Goal: Task Accomplishment & Management: Use online tool/utility

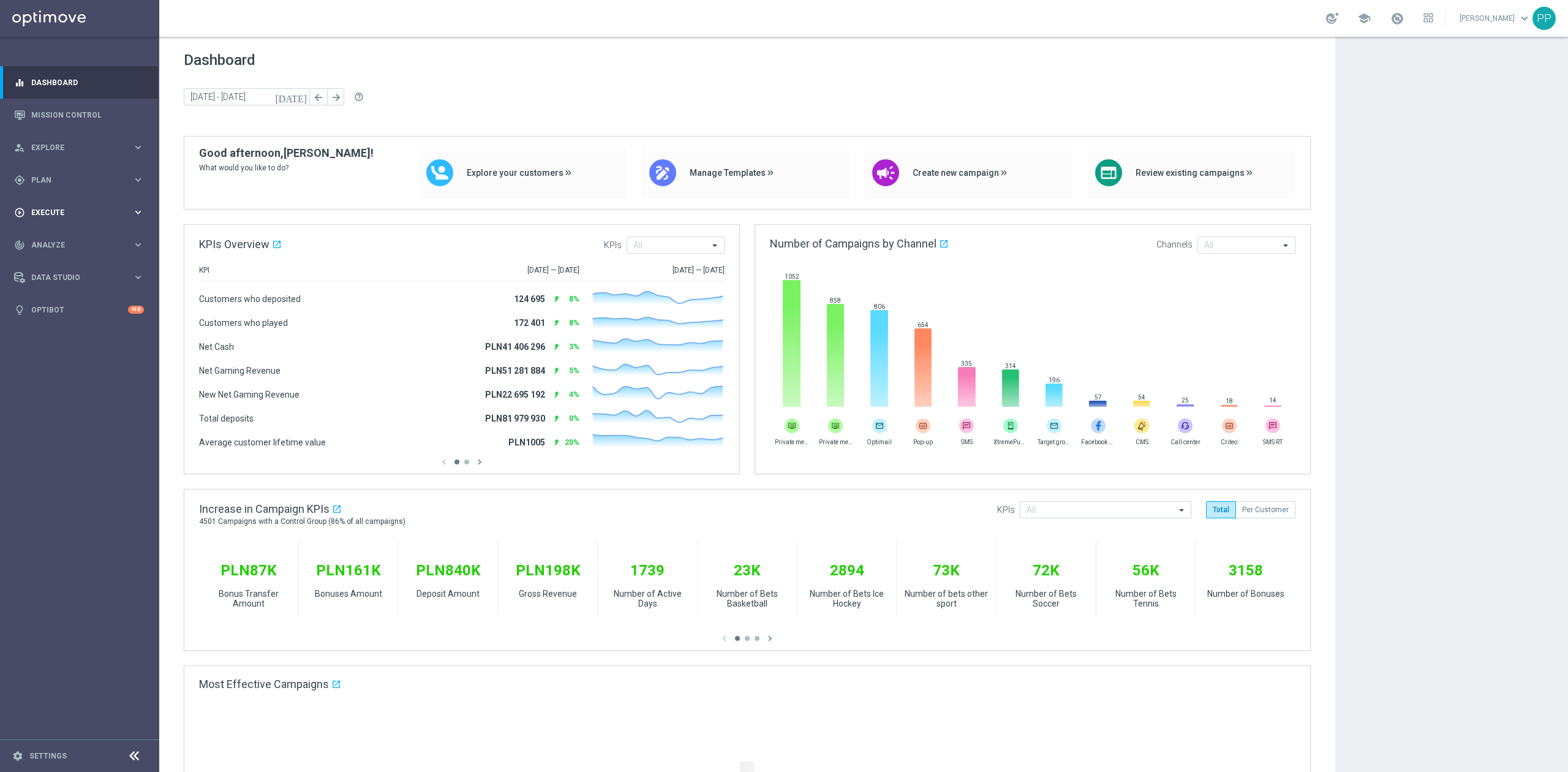
click at [79, 204] on div "play_circle_outline Execute keyboard_arrow_right" at bounding box center [79, 212] width 158 height 32
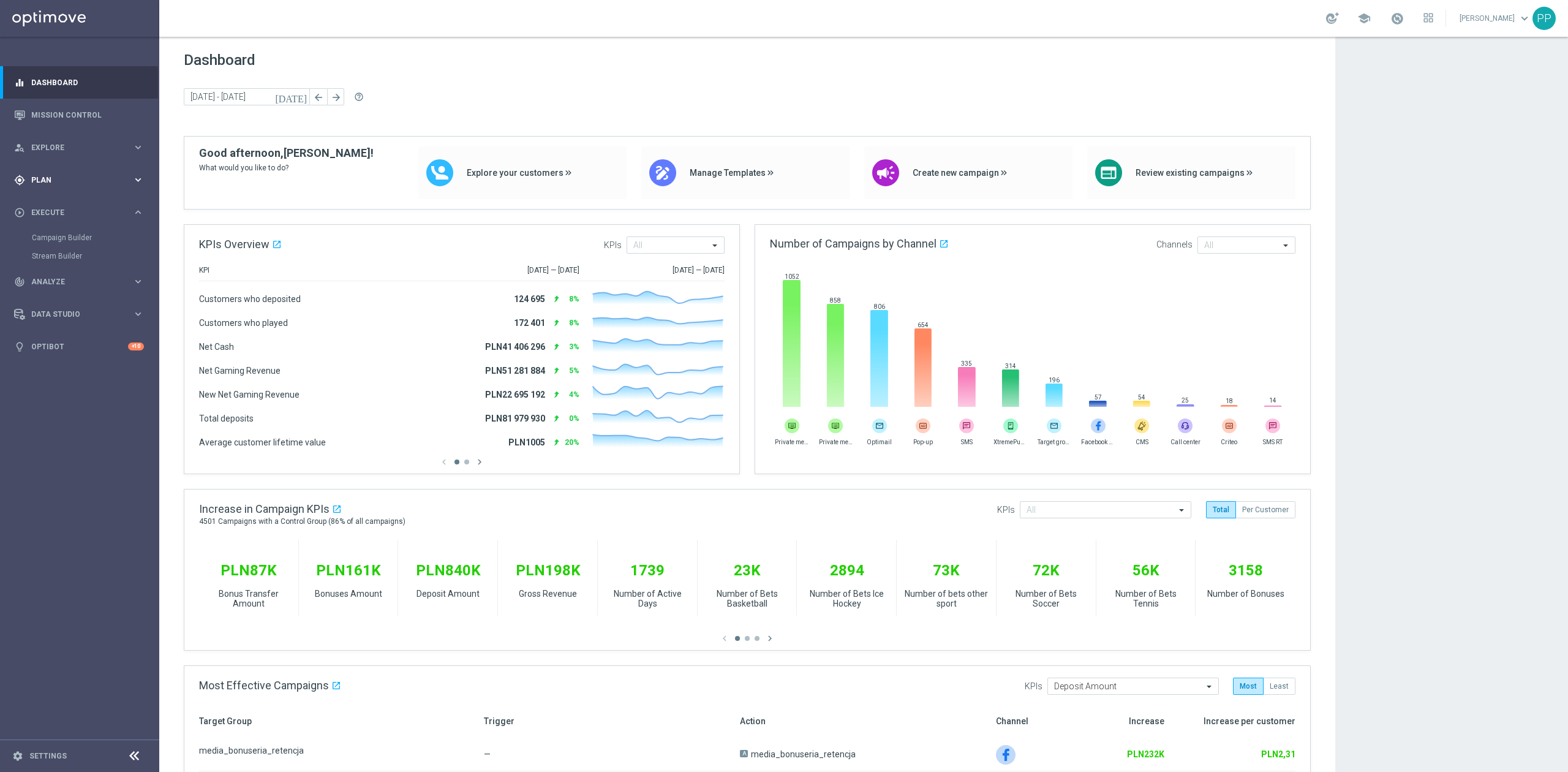
click at [55, 178] on span "Plan" at bounding box center [82, 180] width 101 height 7
click at [55, 202] on link "Target Groups" at bounding box center [79, 205] width 95 height 10
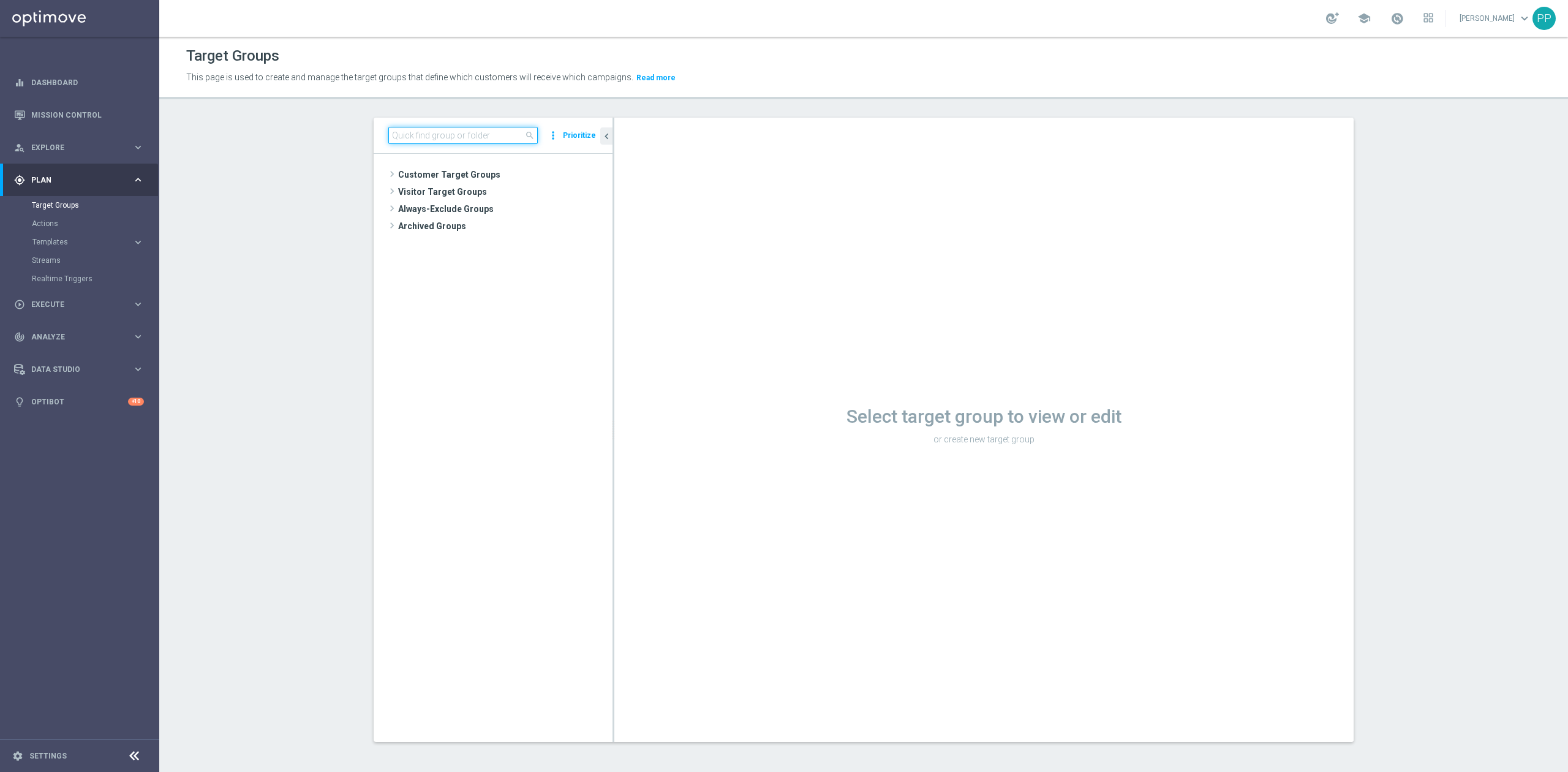
click at [424, 138] on input at bounding box center [463, 136] width 149 height 17
paste input "D_ALL_TARGET_BET_CC RP MS 100% do 500 PLN SR PUSH_010925"
type input "D_ALL_TARGET_BET_CC RP MS 100% do 500 PLN SR PUSH_010925"
click at [448, 224] on span "D_ALL_TARGET_BET_CC RP MS 100% do 500 PLN SR PUSH_010925" at bounding box center [516, 227] width 137 height 11
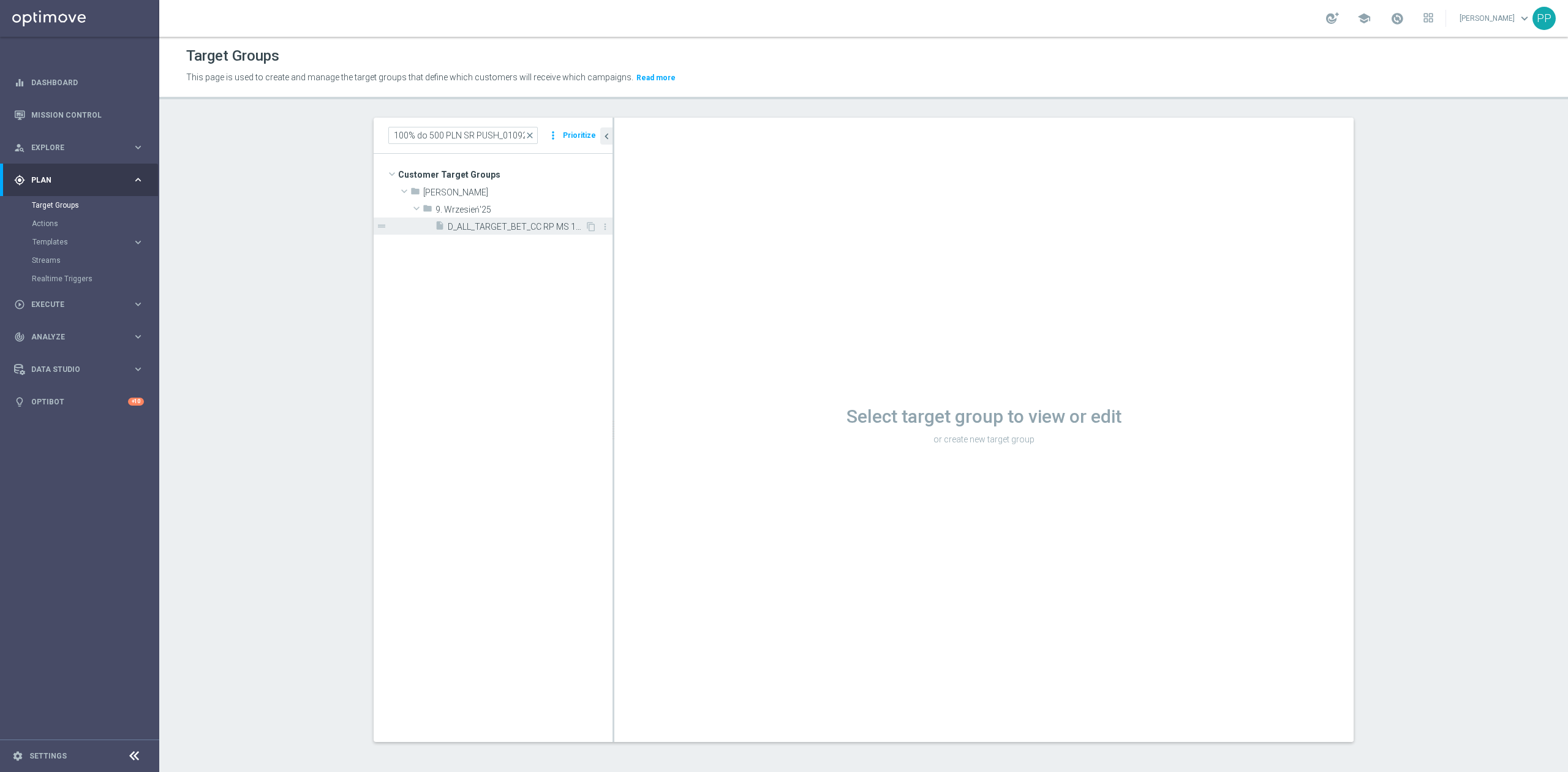
scroll to position [0, 0]
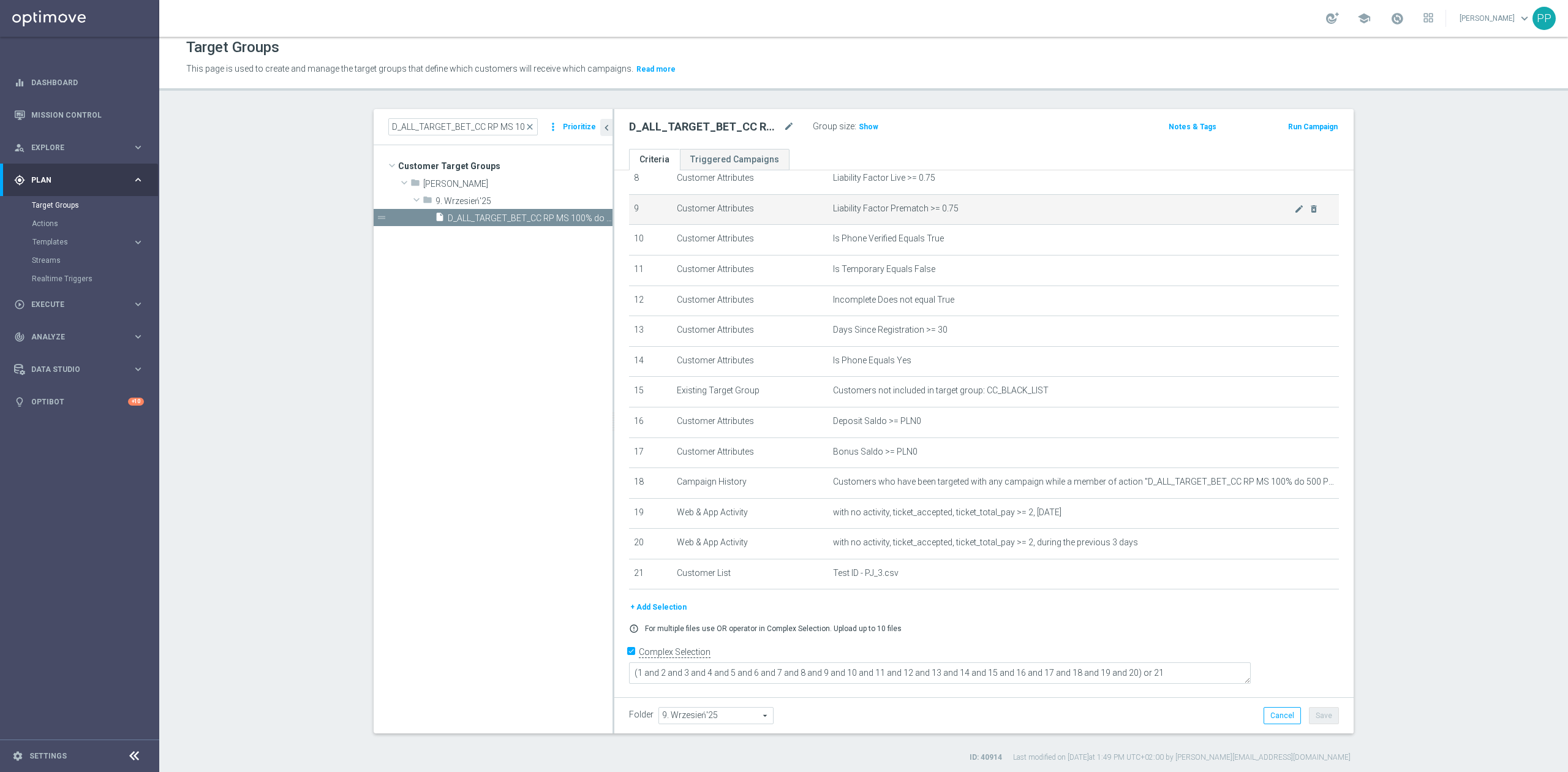
scroll to position [11, 0]
click at [868, 123] on span "Show" at bounding box center [868, 124] width 19 height 9
click at [67, 304] on span "Execute" at bounding box center [82, 304] width 101 height 7
click at [67, 241] on link "Campaign Builder" at bounding box center [79, 237] width 95 height 10
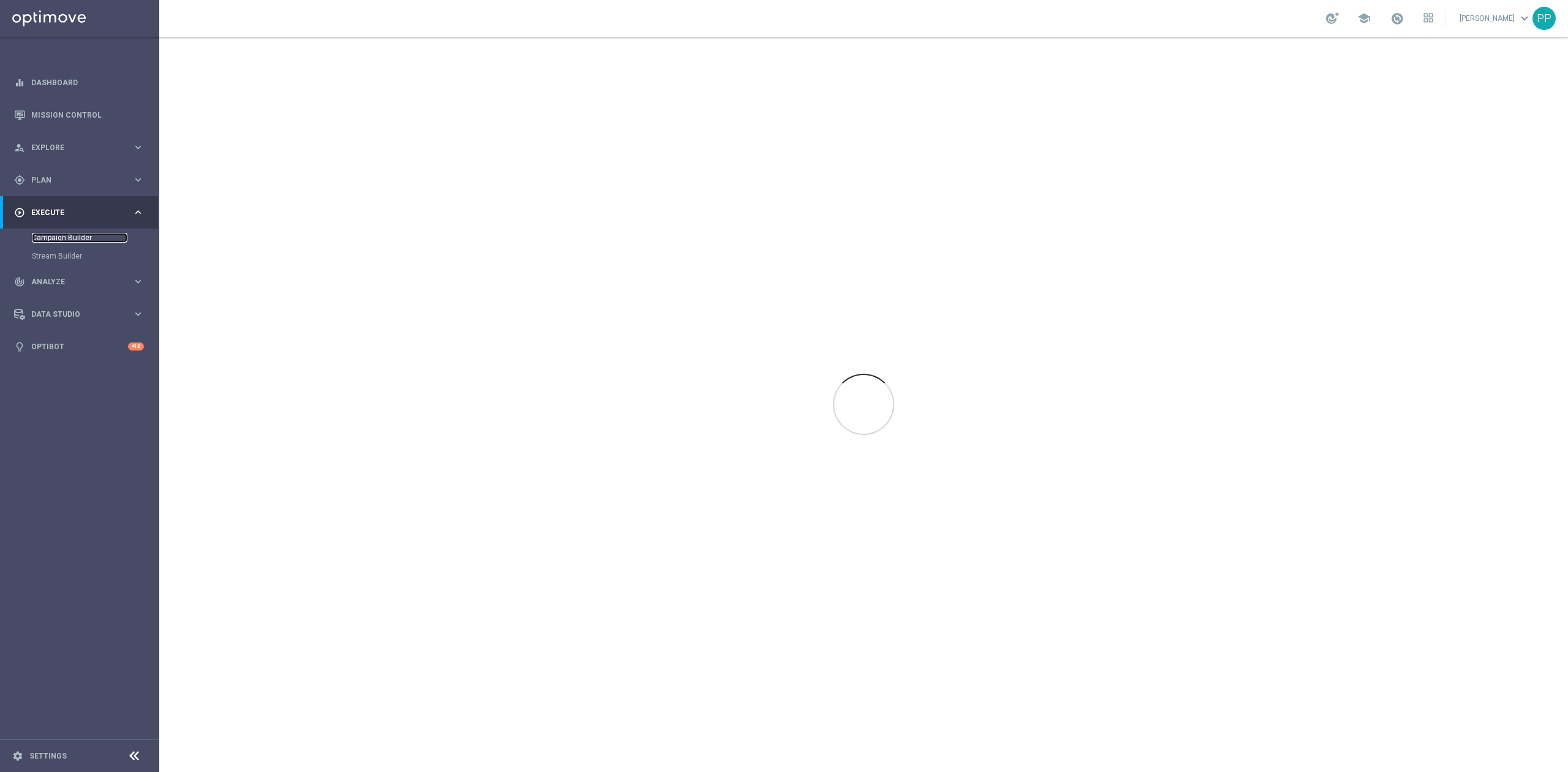
click at [77, 240] on link "Campaign Builder" at bounding box center [79, 237] width 95 height 10
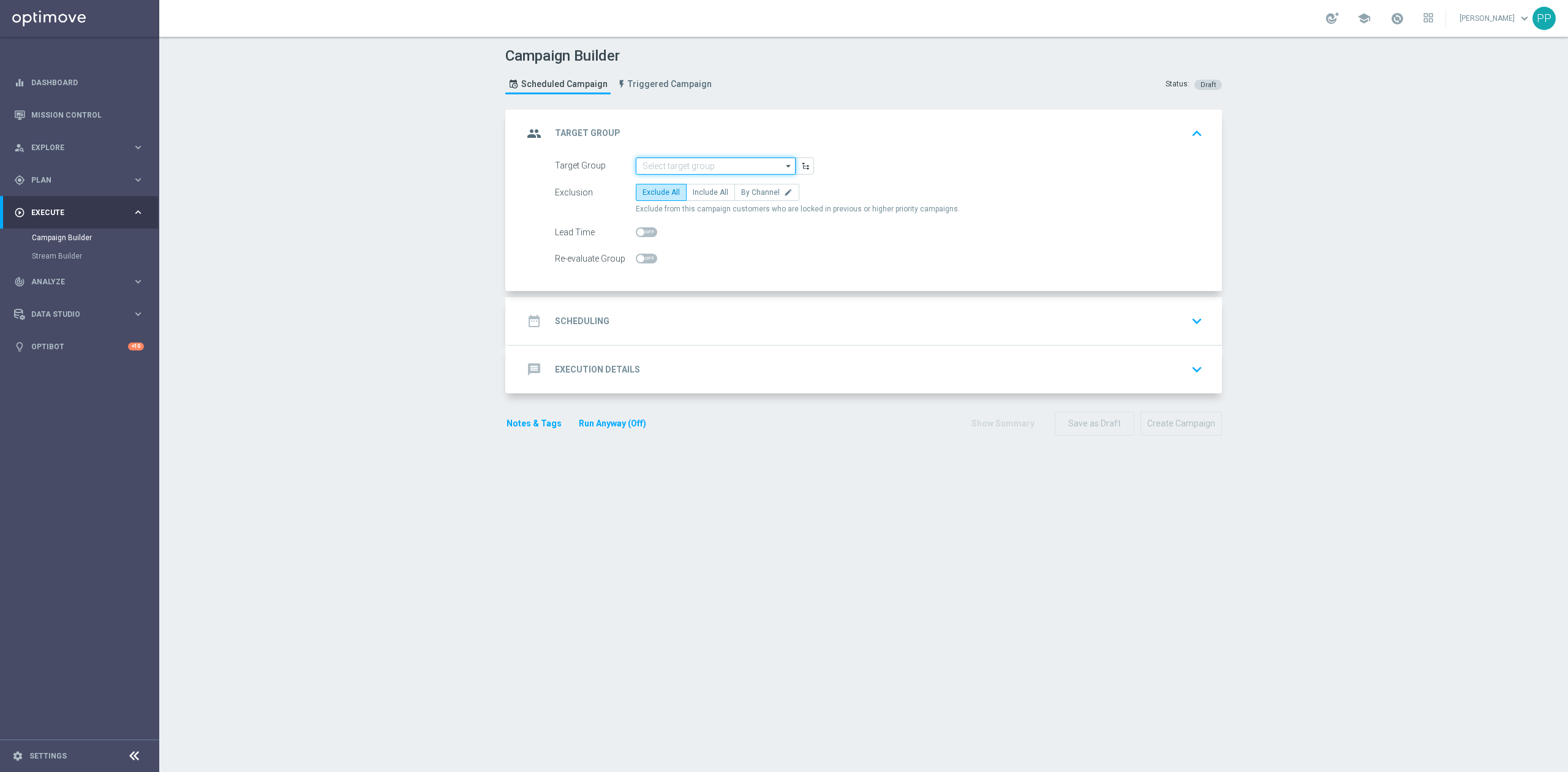
click at [735, 162] on input at bounding box center [715, 166] width 160 height 17
paste input "D_ALL_TARGET_BET_CC RP MS 100% do 500 PLN SR PUSH_010925"
click at [723, 179] on div "D_ALL_TARGET_BET_CC RP MS 100% do 500 PLN SR PUSH_010925" at bounding box center [716, 189] width 148 height 22
type input "D_ALL_TARGET_BET_CC RP MS 100% do 500 PLN SR PUSH_010925"
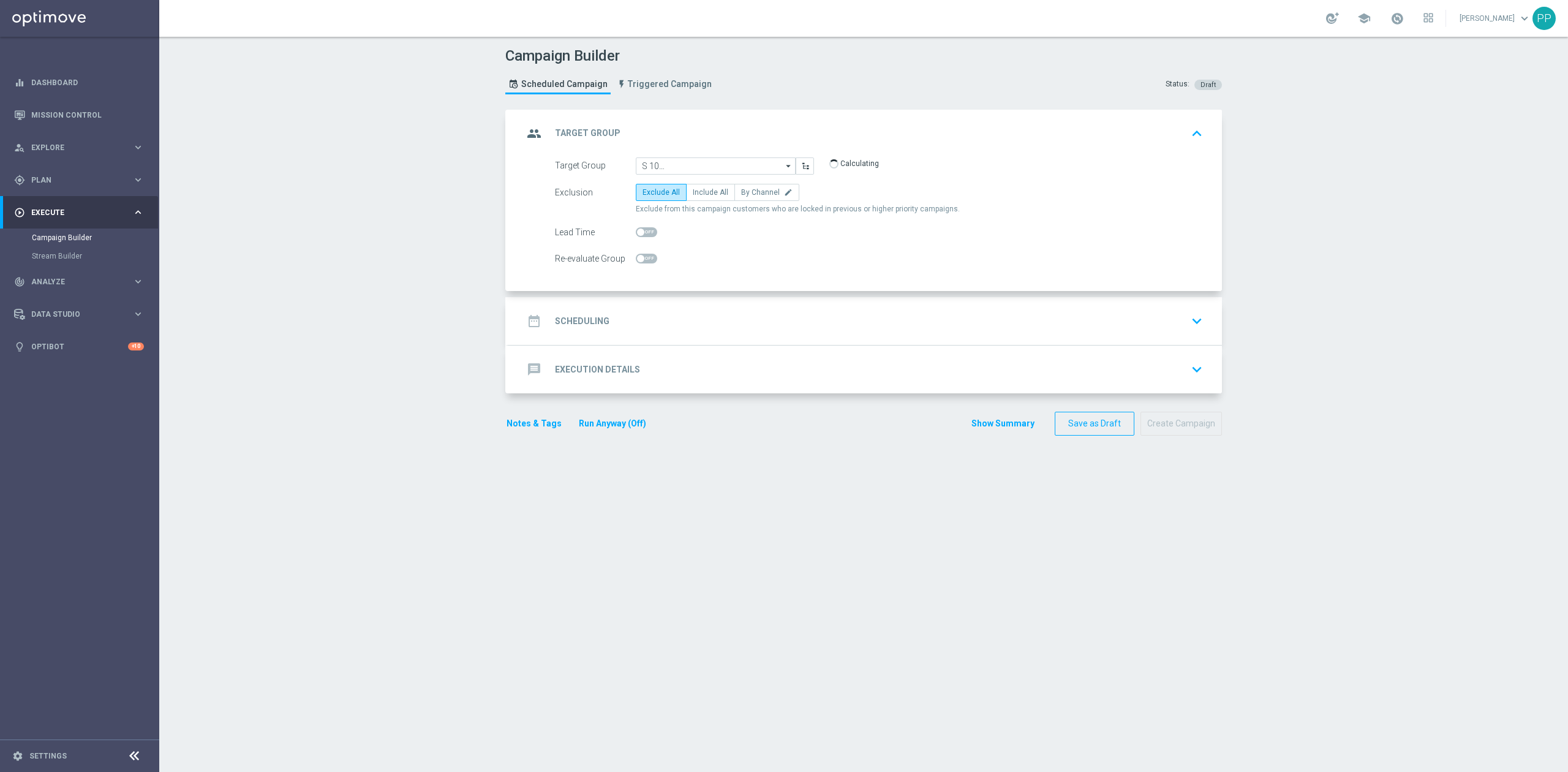
scroll to position [0, 0]
checkbox input "true"
click at [706, 192] on span "Include All" at bounding box center [711, 192] width 36 height 9
click at [701, 192] on input "Include All" at bounding box center [696, 194] width 8 height 8
radio input "true"
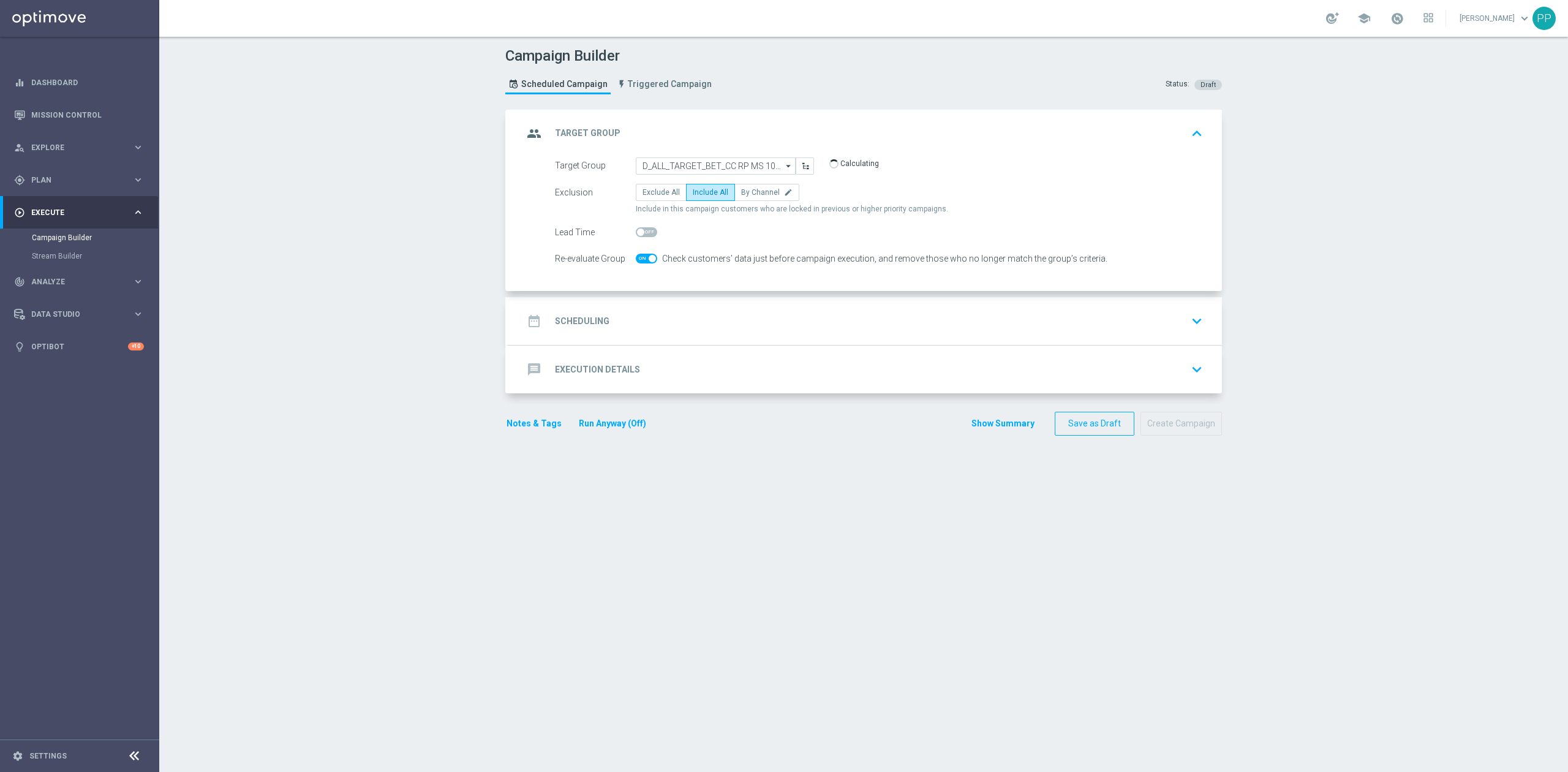
click at [679, 329] on div "date_range Scheduling keyboard_arrow_down" at bounding box center [865, 321] width 684 height 23
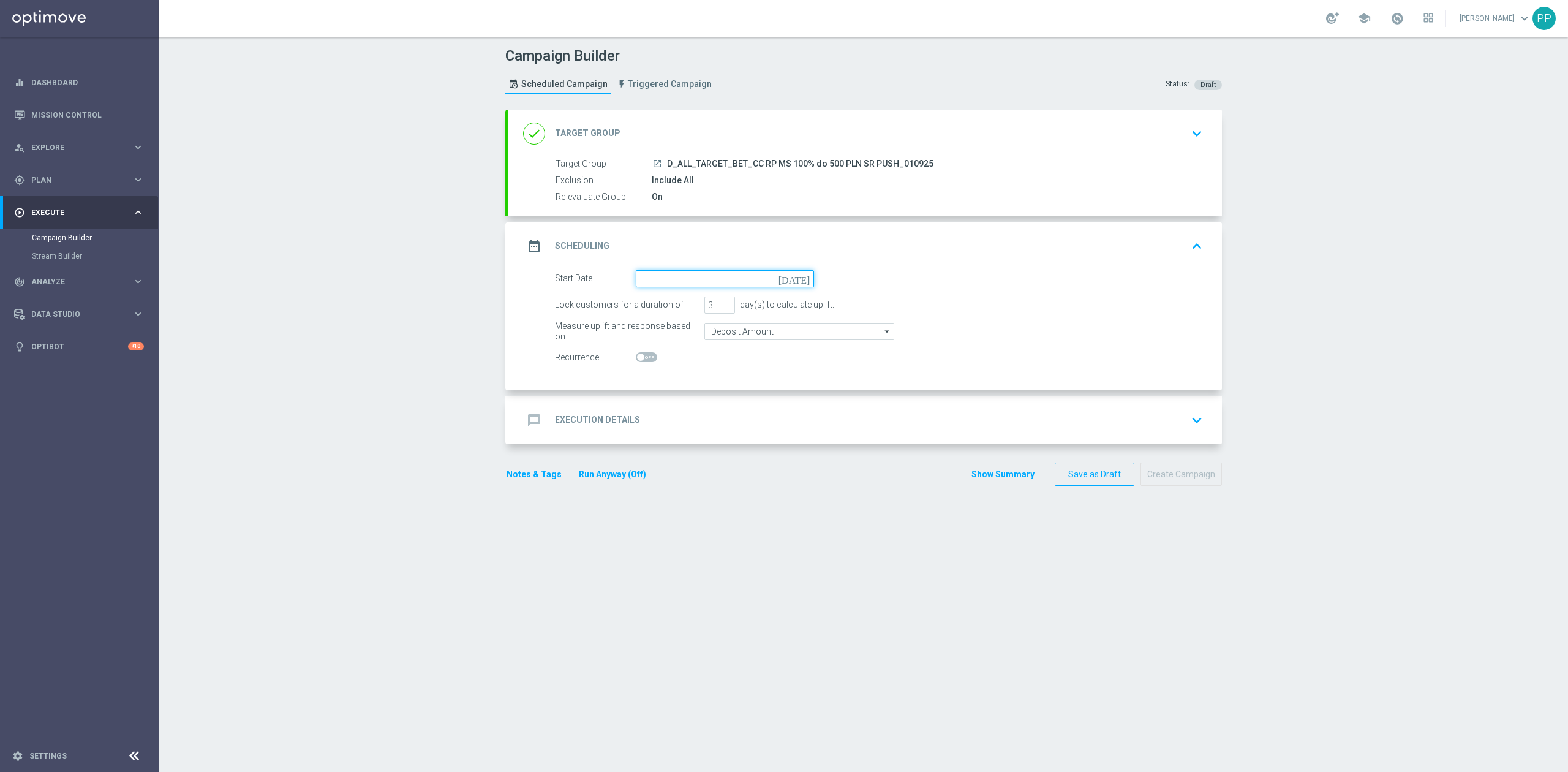
click at [658, 274] on input at bounding box center [724, 279] width 178 height 17
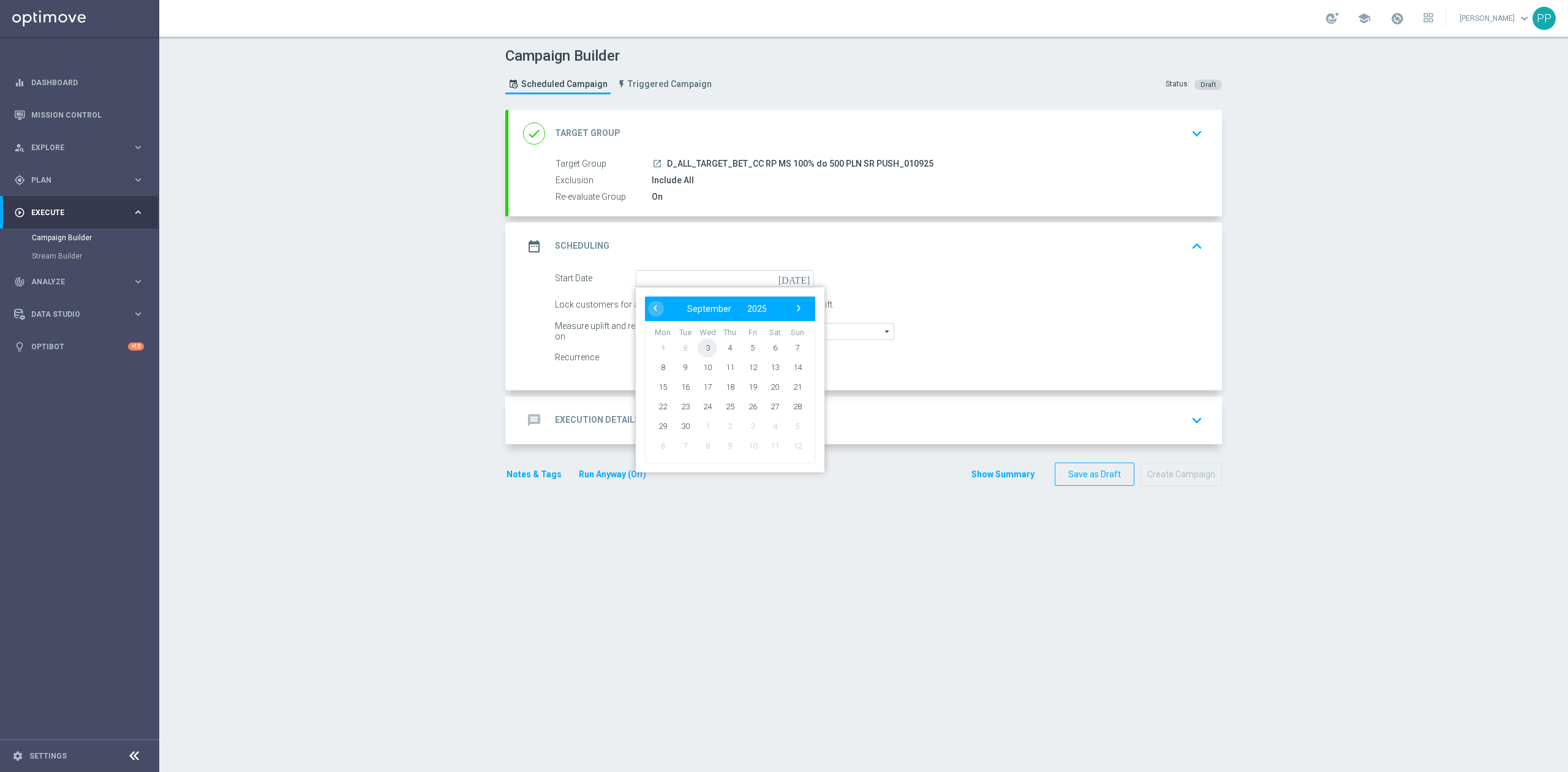
click at [704, 349] on span "3" at bounding box center [707, 347] width 19 height 19
type input "[DATE]"
drag, startPoint x: 709, startPoint y: 304, endPoint x: 694, endPoint y: 307, distance: 15.3
click at [694, 307] on div "Lock customers for a duration of 3 day(s) to calculate uplift." at bounding box center [879, 305] width 666 height 17
type input "1"
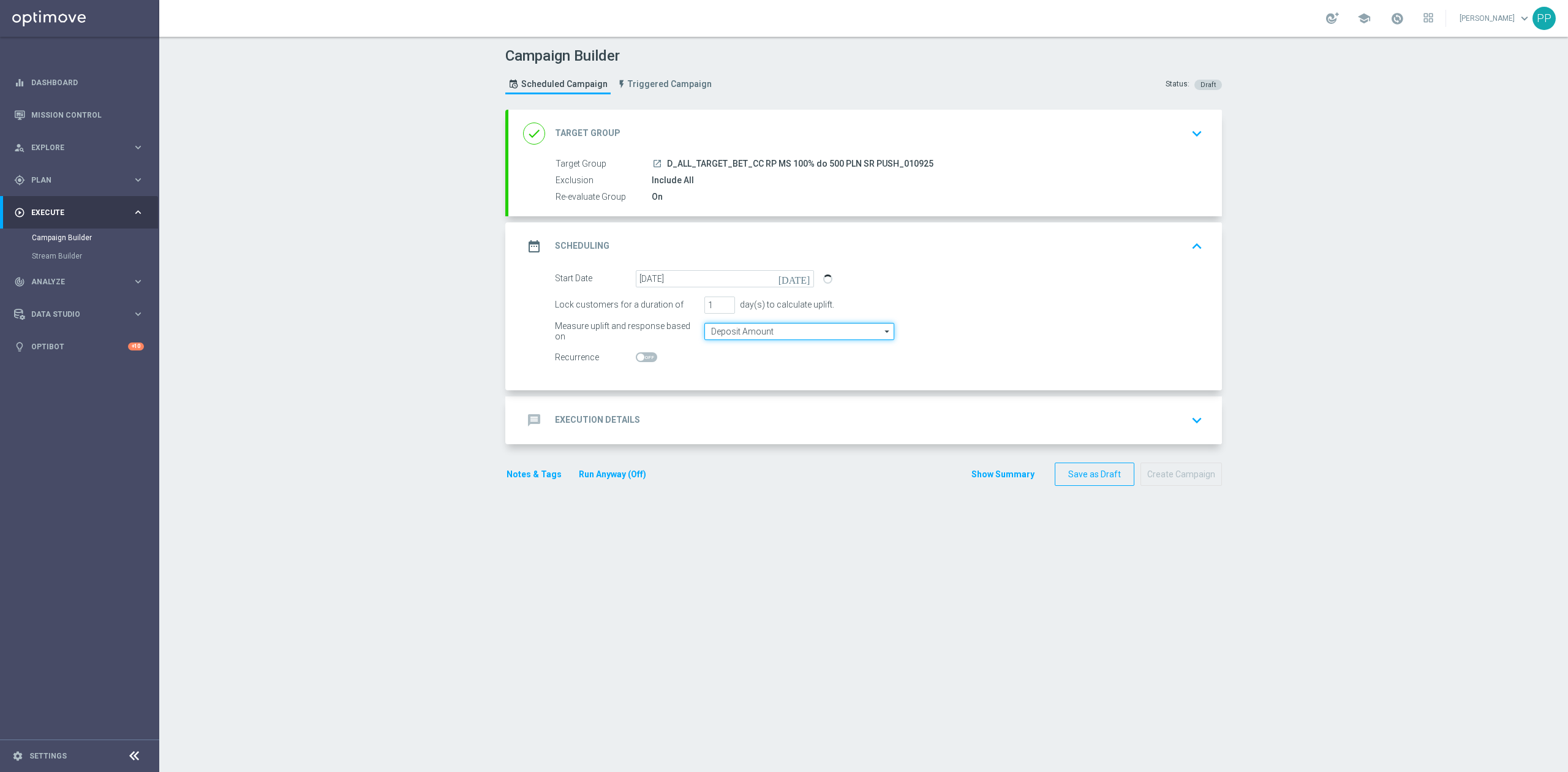
click at [711, 329] on input "Deposit Amount" at bounding box center [799, 331] width 190 height 17
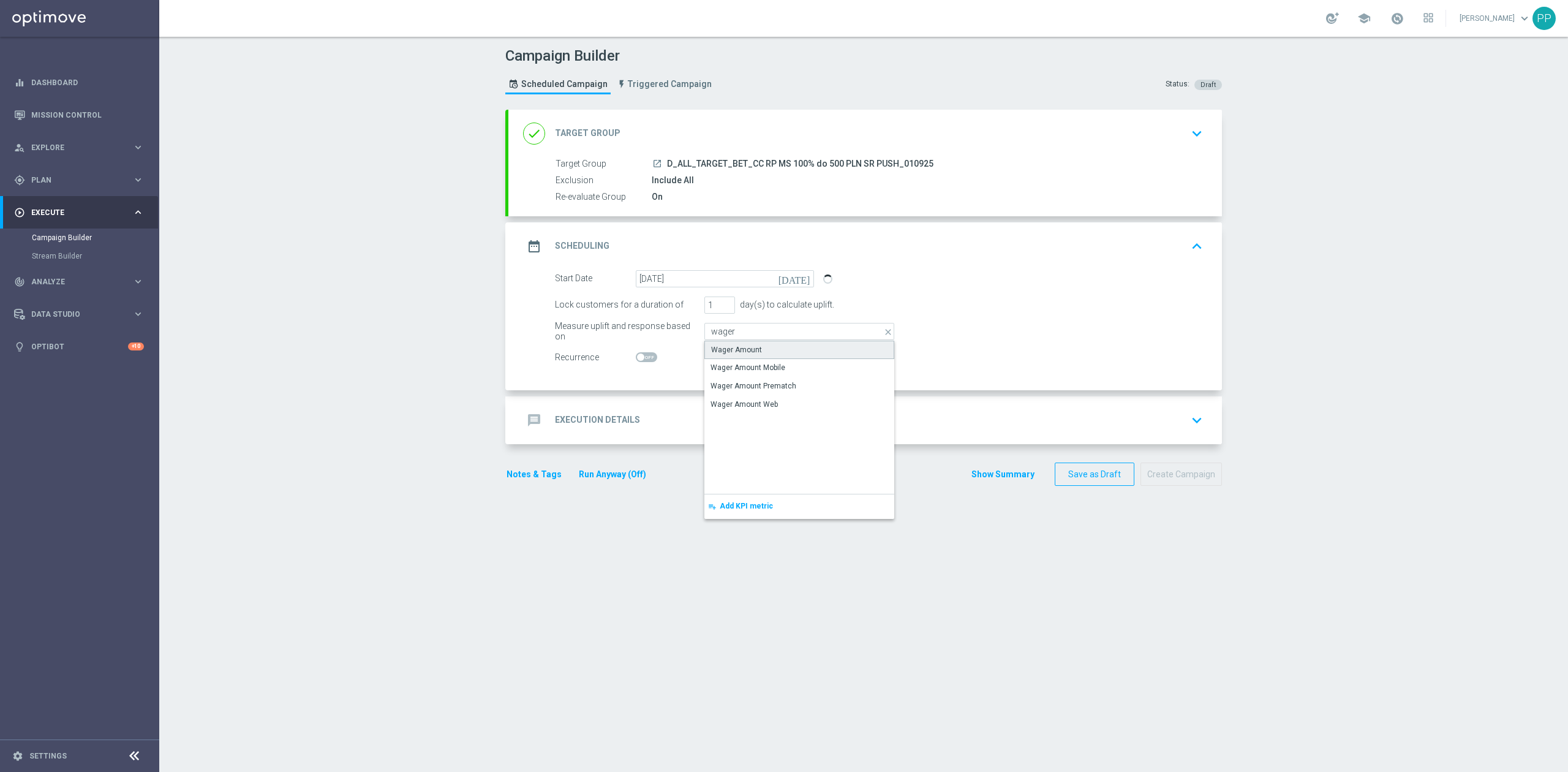
click at [720, 358] on div "Wager Amount" at bounding box center [799, 350] width 190 height 19
type input "Wager Amount"
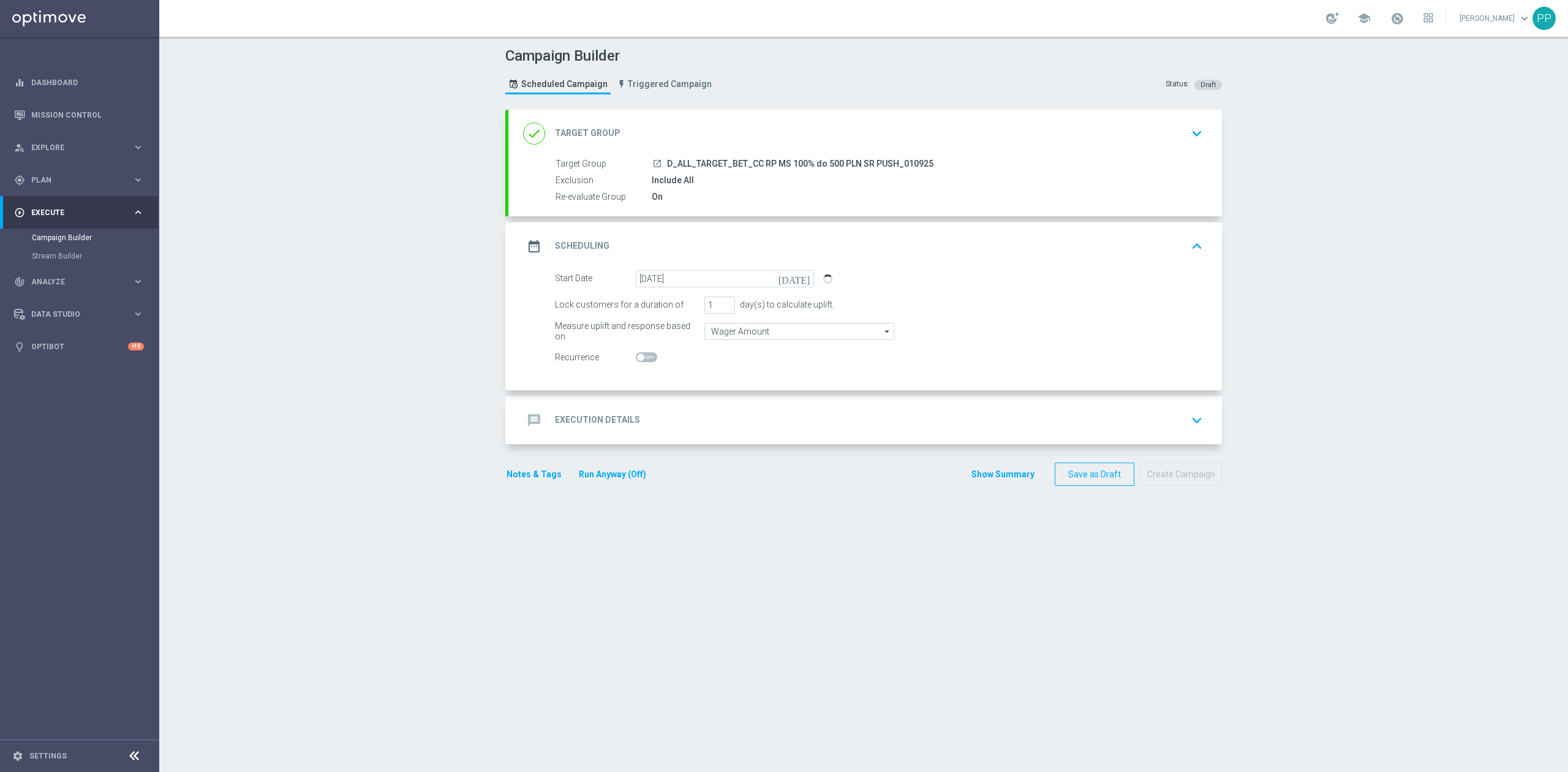
click at [685, 415] on div "message Execution Details keyboard_arrow_down" at bounding box center [865, 420] width 684 height 23
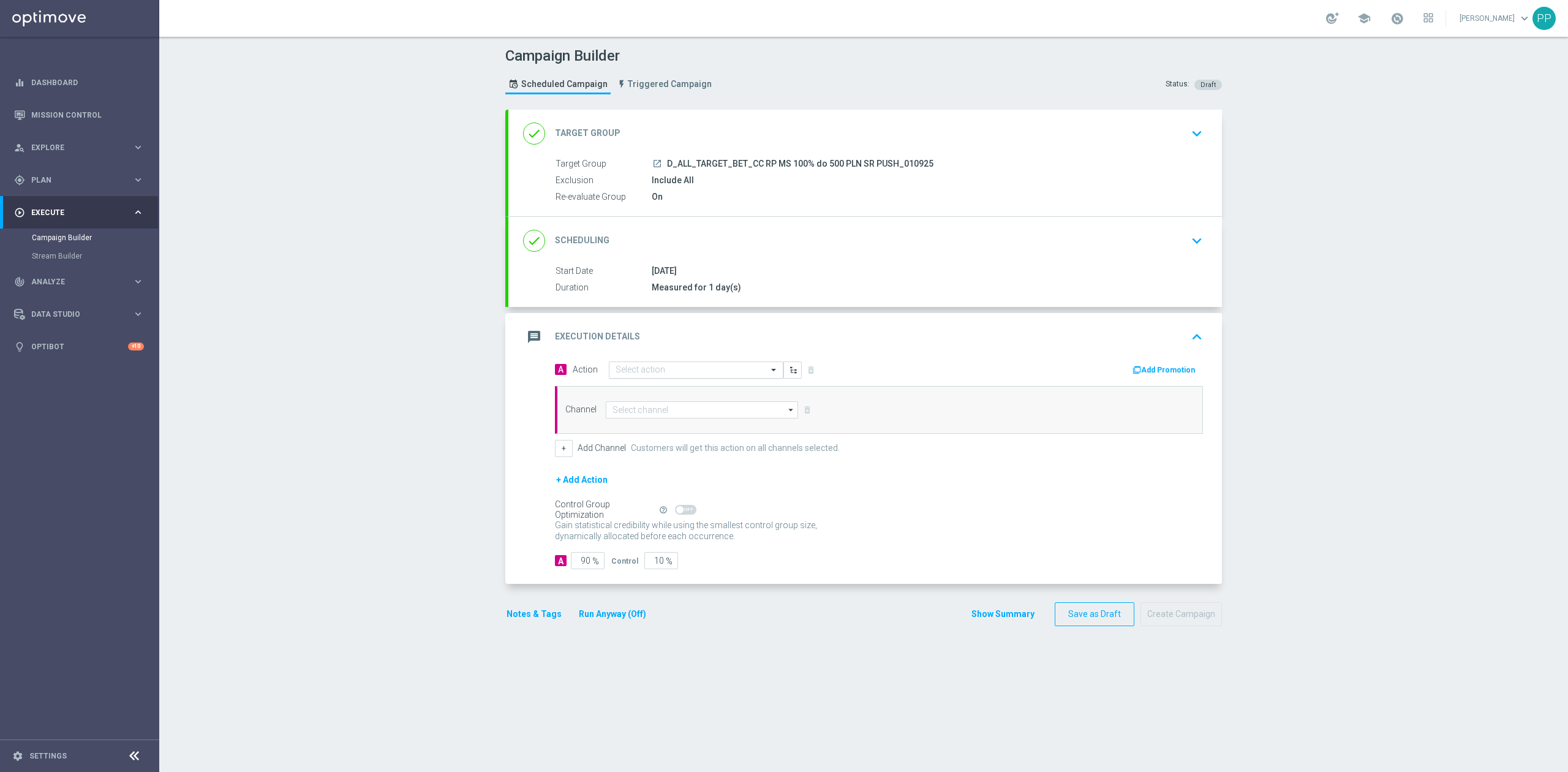
click at [656, 371] on input "text" at bounding box center [684, 370] width 136 height 11
click at [659, 542] on button "add_new Create new action" at bounding box center [694, 537] width 169 height 14
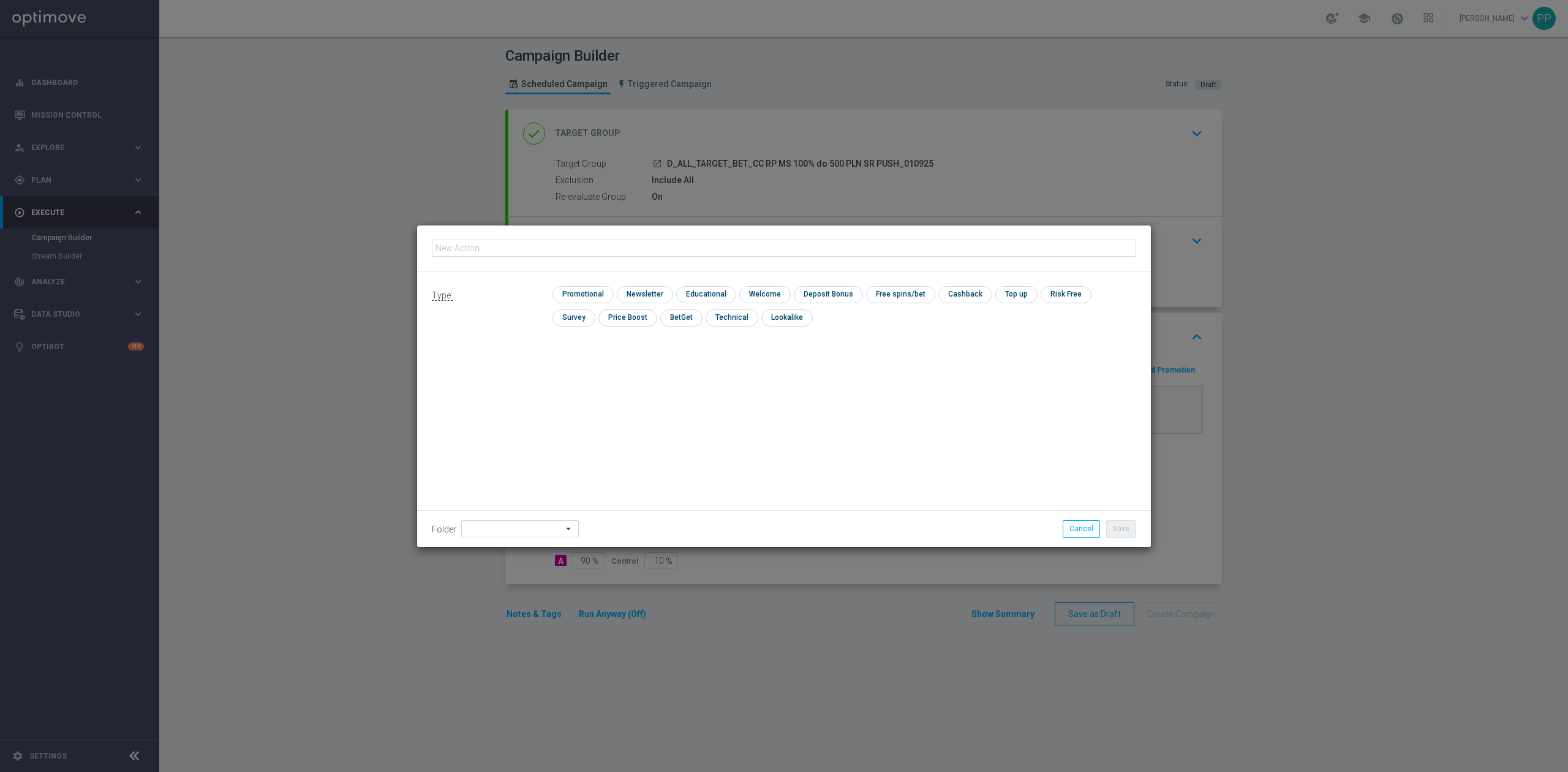
type input "D_ALL_TARGET_BET_CC RP MS 100% do 500 PLN SR PUSH_010925"
click at [590, 302] on div "check Promotional" at bounding box center [582, 295] width 61 height 17
click at [588, 296] on input "checkbox" at bounding box center [581, 294] width 58 height 17
checkbox input "true"
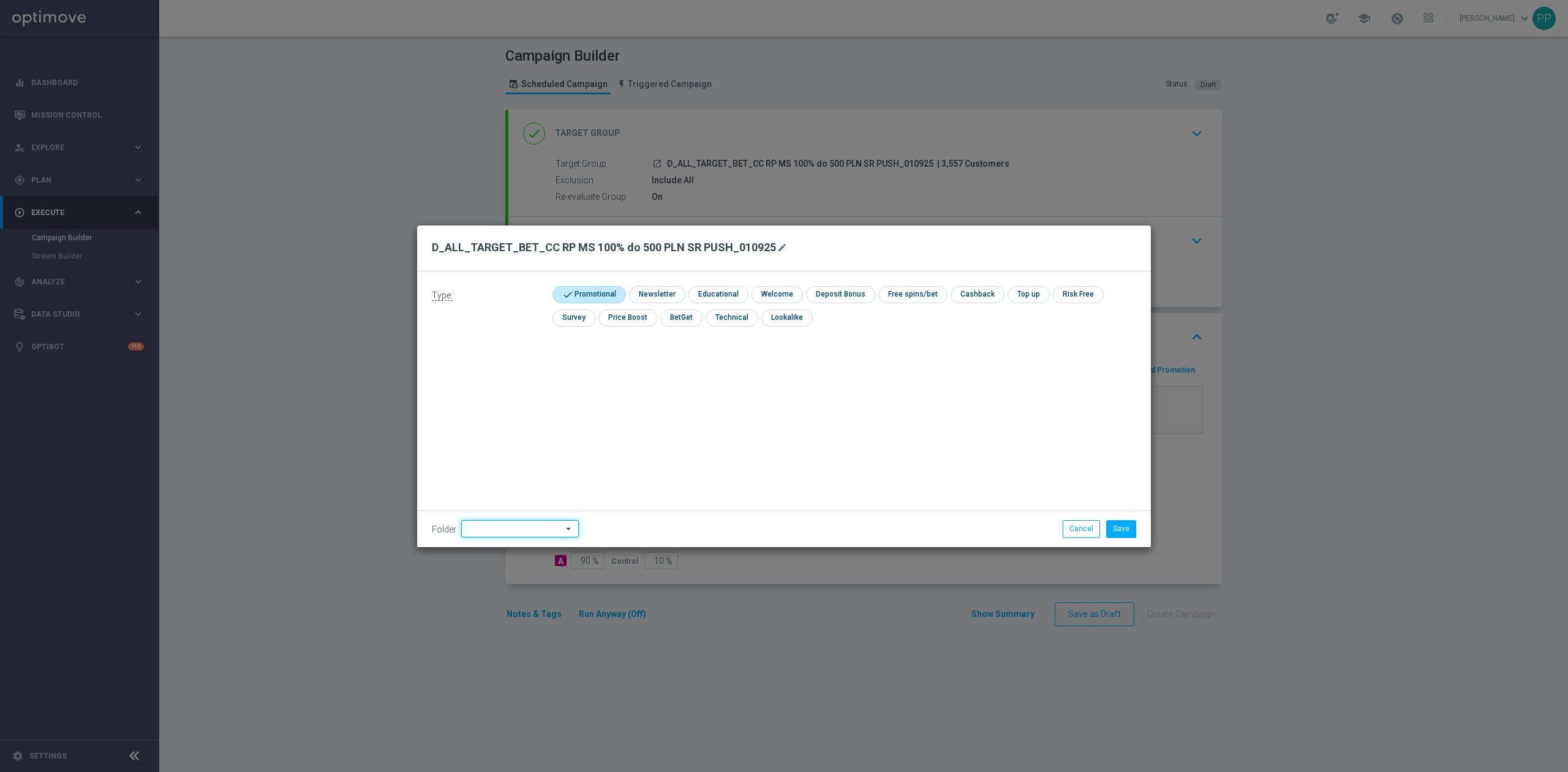
click at [505, 527] on input at bounding box center [520, 529] width 118 height 17
click at [519, 368] on div "9. Wrzesień 2025" at bounding box center [517, 376] width 112 height 19
type input "9. Wrzesień 2025"
click at [736, 417] on div "Type: check Promotional check Newsletter check Educational check Welcome check …" at bounding box center [783, 409] width 734 height 276
click at [1115, 522] on button "Save" at bounding box center [1121, 529] width 30 height 17
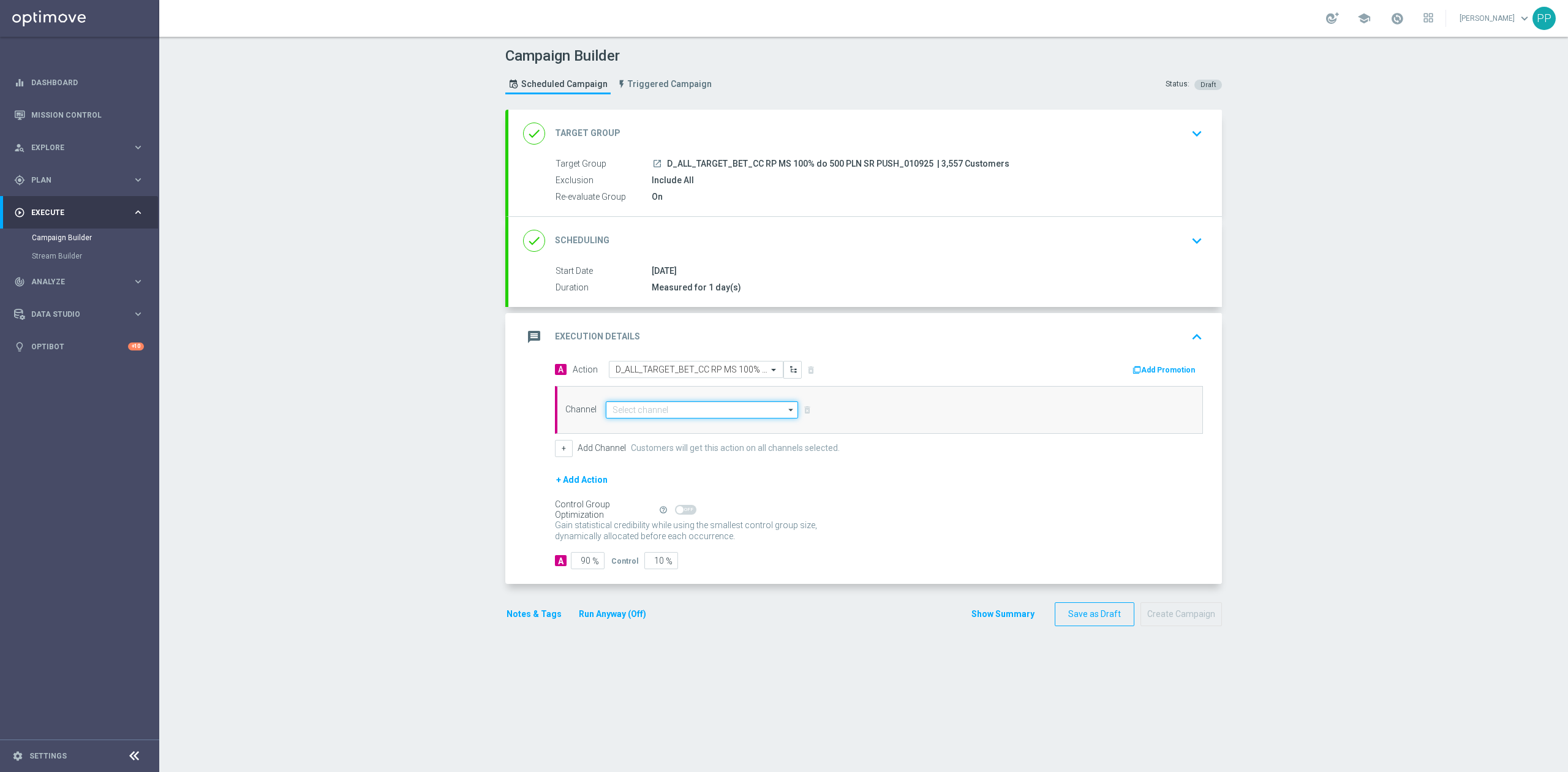
click at [686, 413] on input at bounding box center [702, 410] width 192 height 17
click at [669, 537] on div "XtremePush" at bounding box center [696, 541] width 182 height 19
type input "XtremePush"
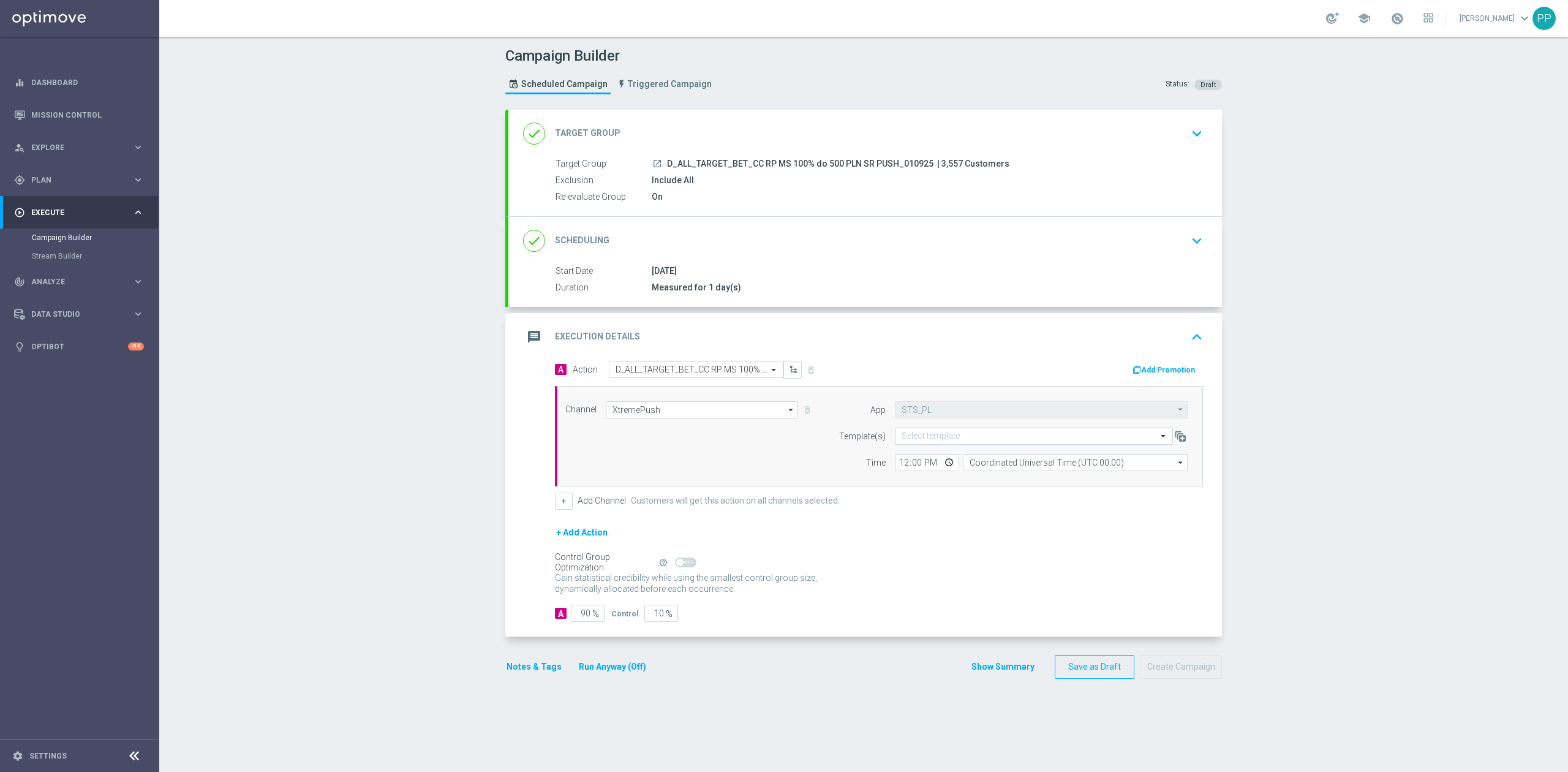
click at [975, 444] on div "Select template" at bounding box center [1034, 436] width 278 height 17
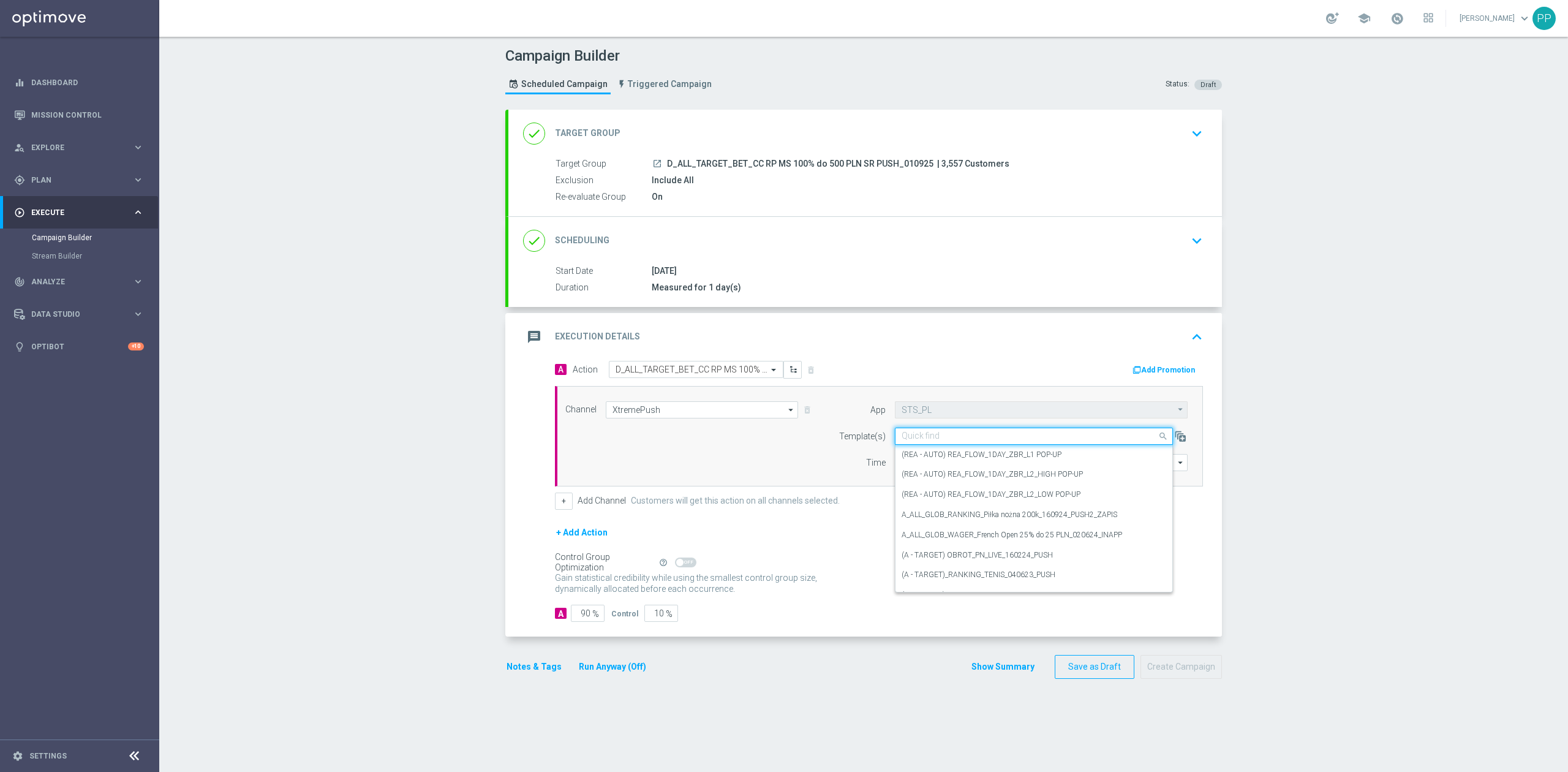
paste input "D_ALL_TARGET_BET_CC RP MS 100% do 500 PLN SR PUSH_010925"
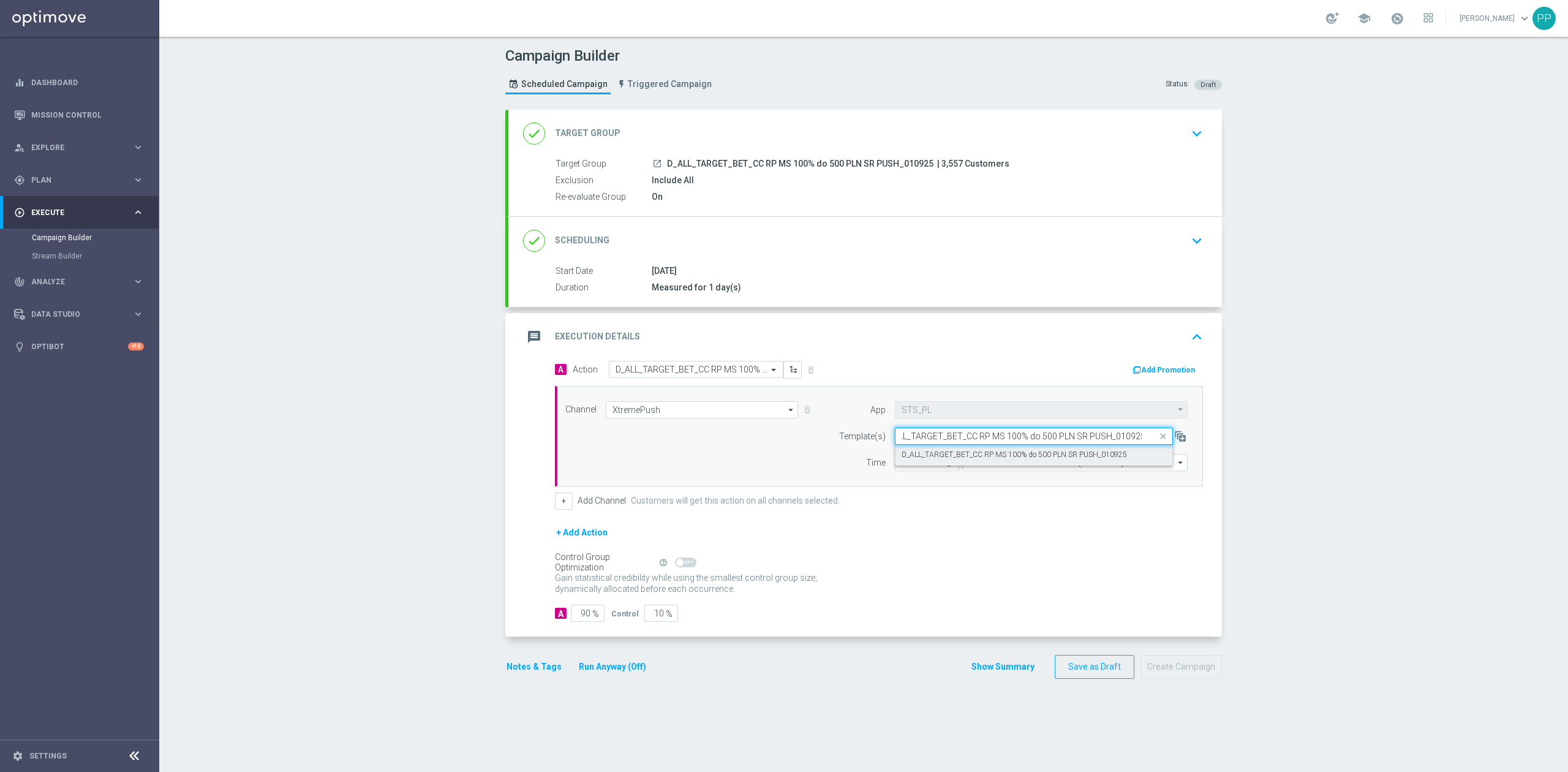
click at [973, 462] on div "D_ALL_TARGET_BET_CC RP MS 100% do 500 PLN SR PUSH_010925" at bounding box center [1034, 455] width 265 height 20
type input "D_ALL_TARGET_BET_CC RP MS 100% do 500 PLN SR PUSH_010925"
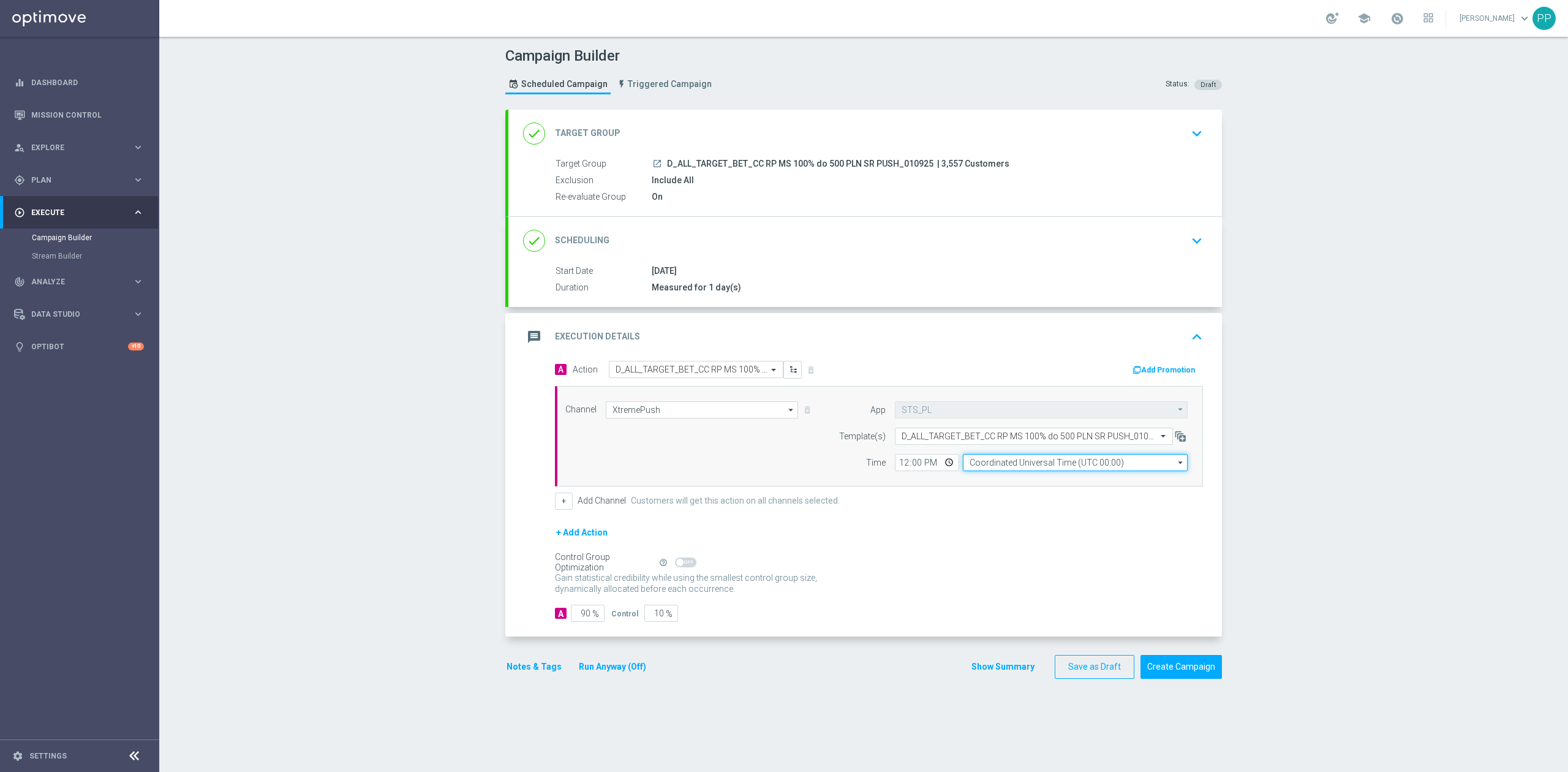
click at [993, 466] on input "Coordinated Universal Time (UTC 00:00)" at bounding box center [1075, 463] width 225 height 17
click at [991, 479] on div "Central European Time ([GEOGRAPHIC_DATA]) (UTC +02:00)" at bounding box center [1069, 480] width 200 height 11
type input "Central European Time ([GEOGRAPHIC_DATA]) (UTC +02:00)"
click at [899, 463] on input "12:00" at bounding box center [927, 463] width 65 height 17
type input "18:01"
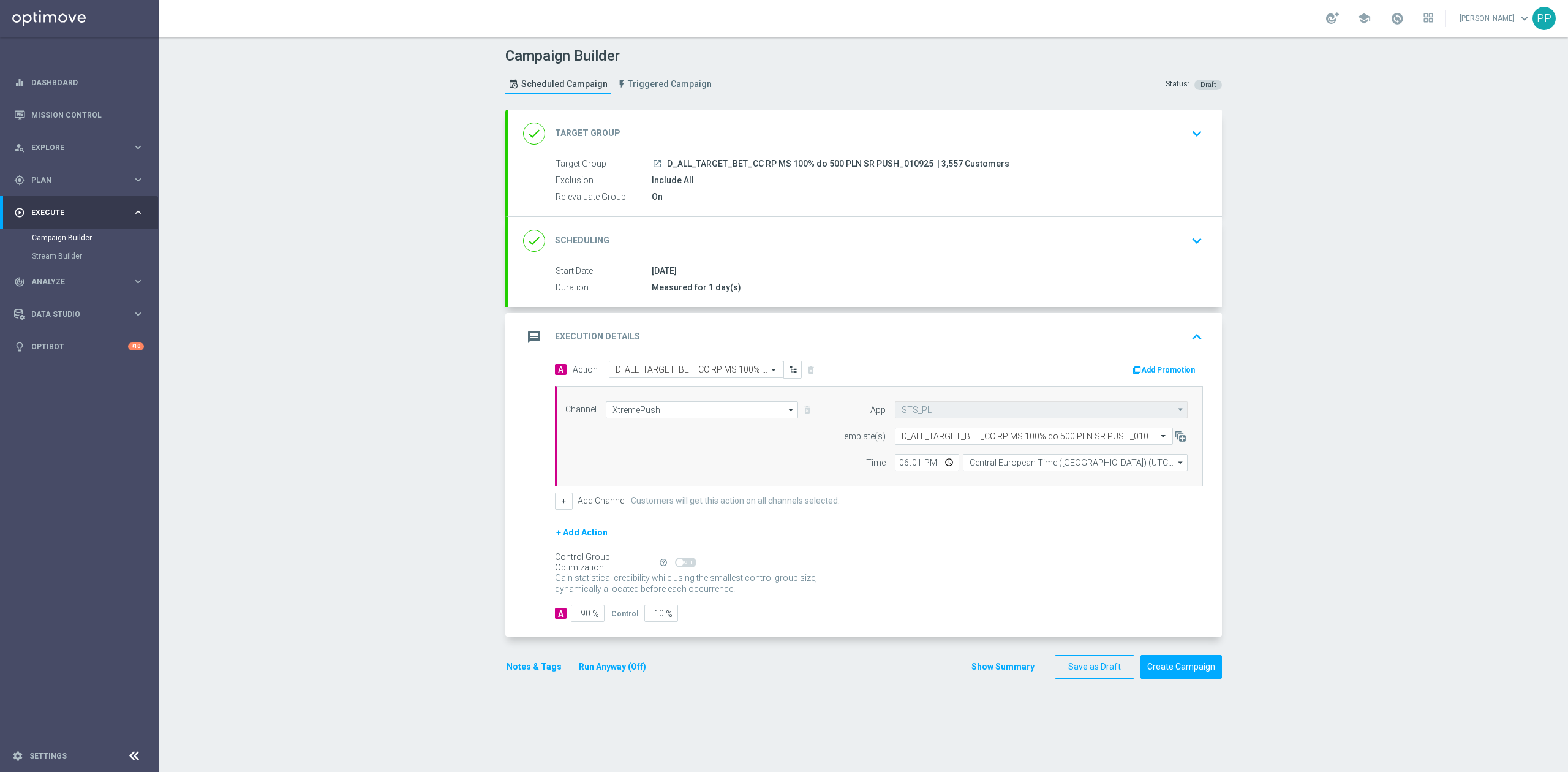
click at [592, 619] on span "%" at bounding box center [595, 614] width 6 height 11
click at [580, 616] on input "90" at bounding box center [587, 613] width 34 height 17
type input "9"
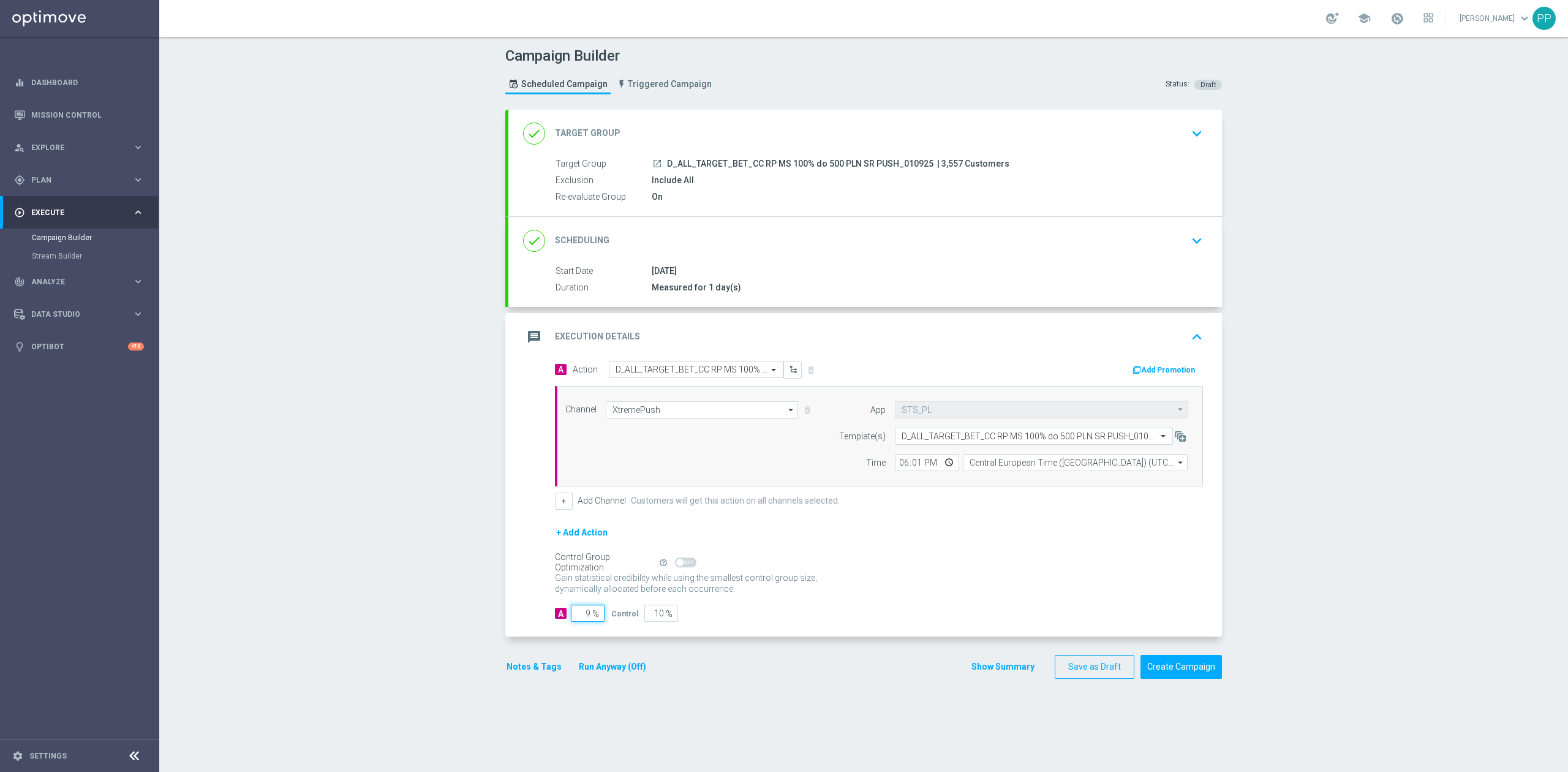
type input "91"
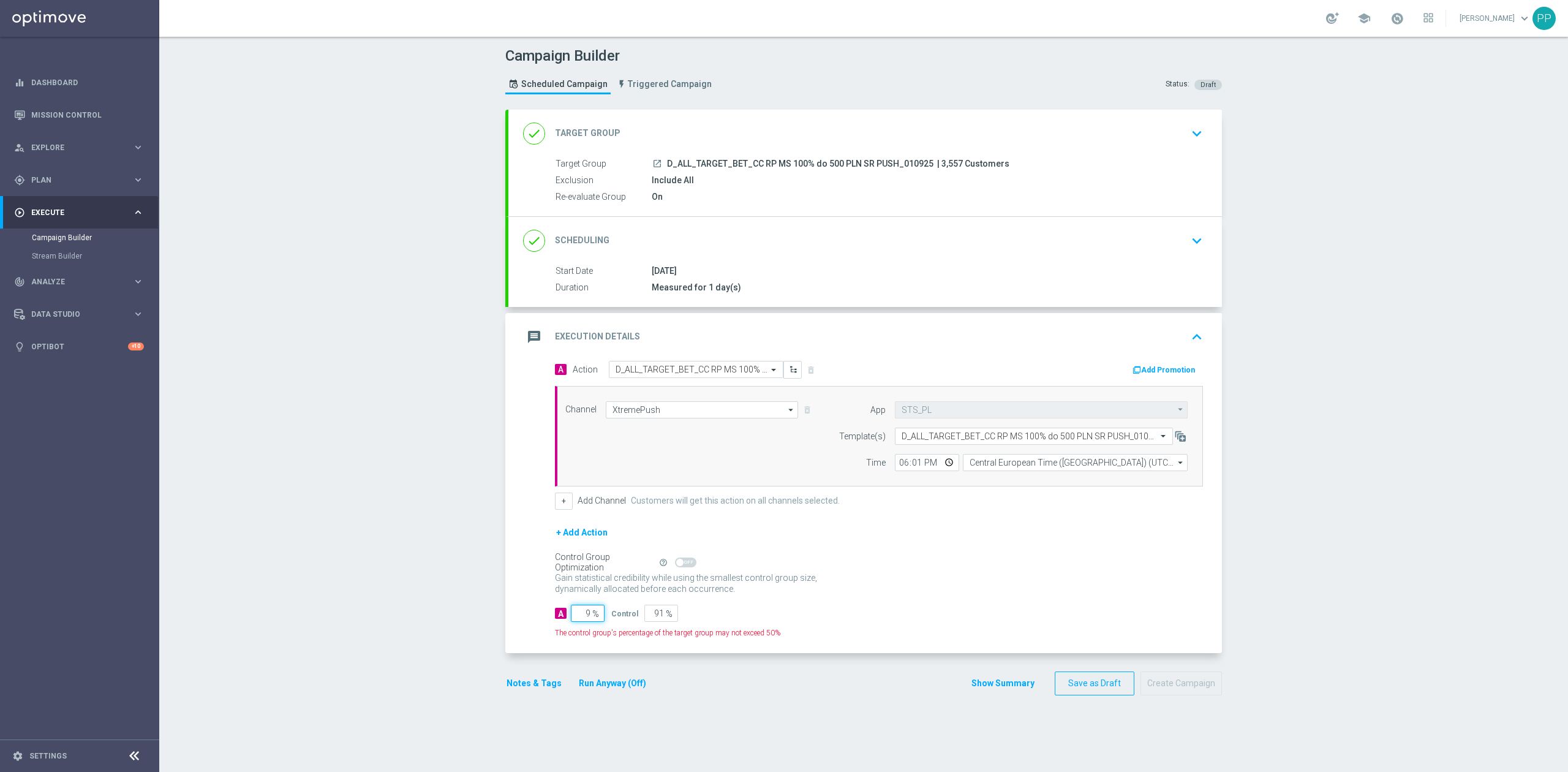
type input "95"
type input "5"
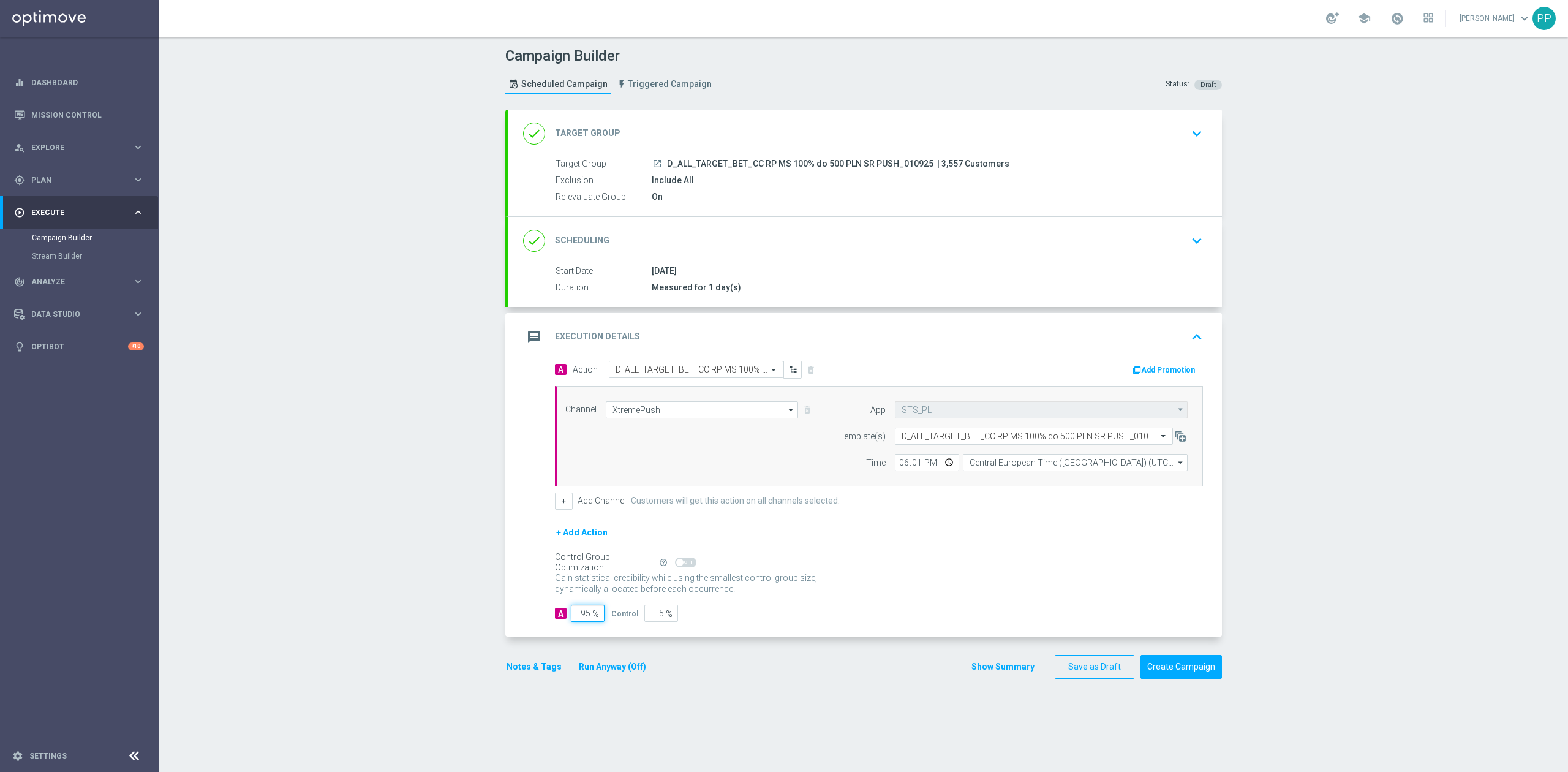
type input "95"
click at [464, 611] on div "Campaign Builder Scheduled Campaign Triggered Campaign Status: Draft done Targe…" at bounding box center [864, 404] width 1409 height 735
click at [910, 464] on input "18:01" at bounding box center [927, 463] width 65 height 17
type input "18:34"
click at [358, 486] on div "Campaign Builder Scheduled Campaign Triggered Campaign Status: Draft done Targe…" at bounding box center [864, 404] width 1409 height 735
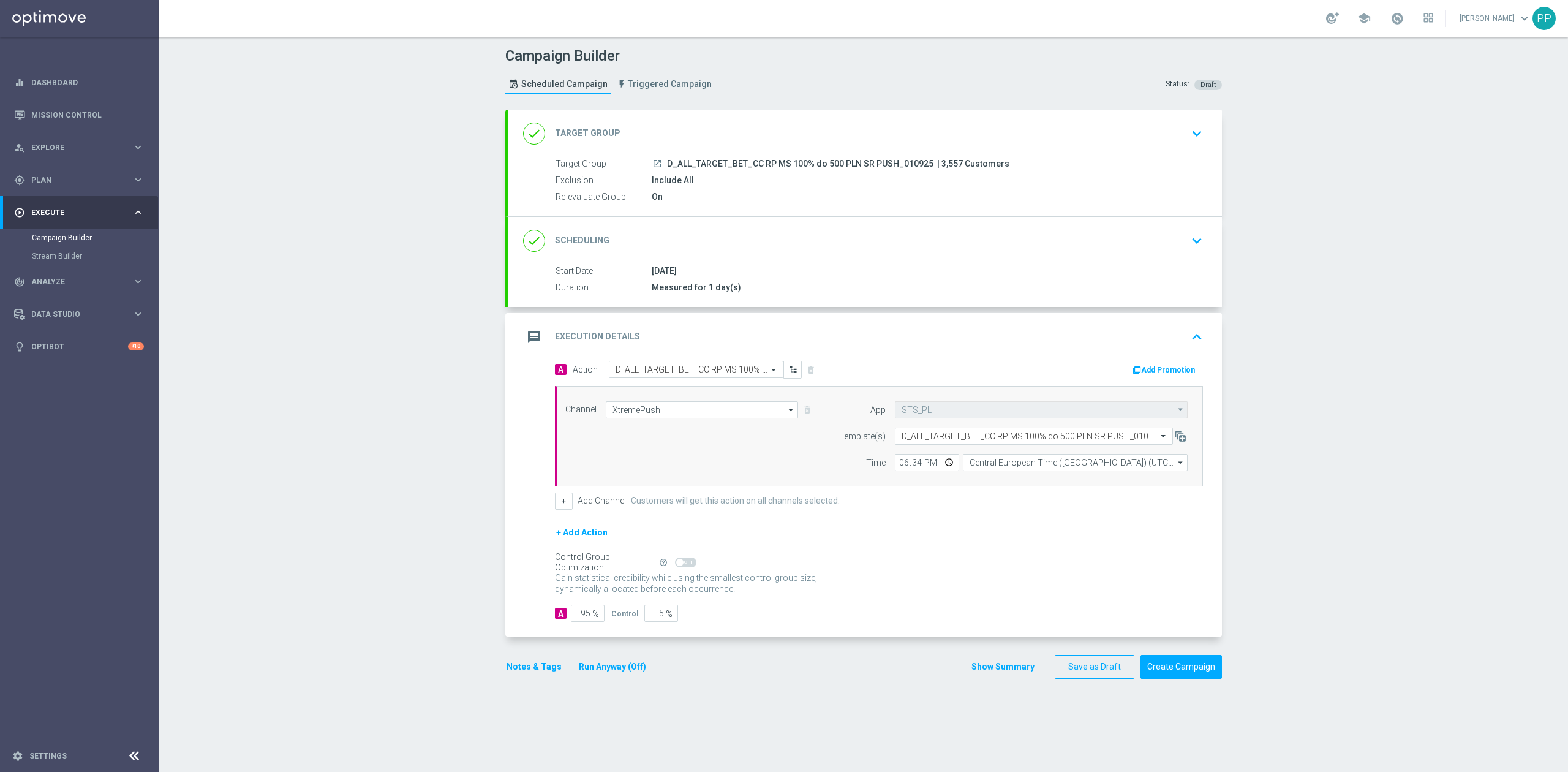
click at [535, 665] on button "Notes & Tags" at bounding box center [534, 667] width 57 height 15
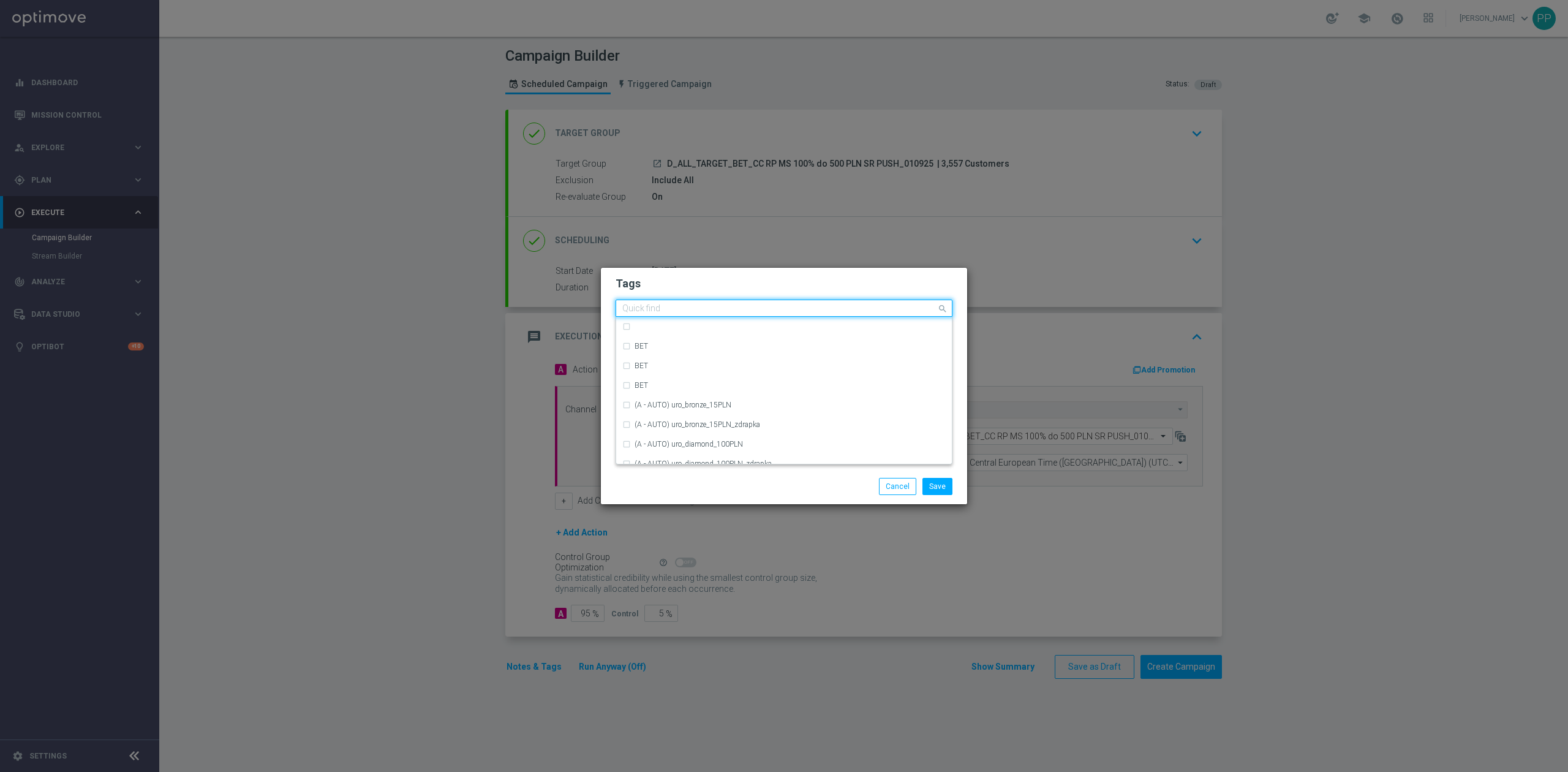
click at [679, 309] on input "text" at bounding box center [779, 309] width 314 height 11
click at [691, 356] on div "D" at bounding box center [783, 349] width 323 height 19
type input "D"
click at [668, 311] on input "D" at bounding box center [779, 309] width 314 height 11
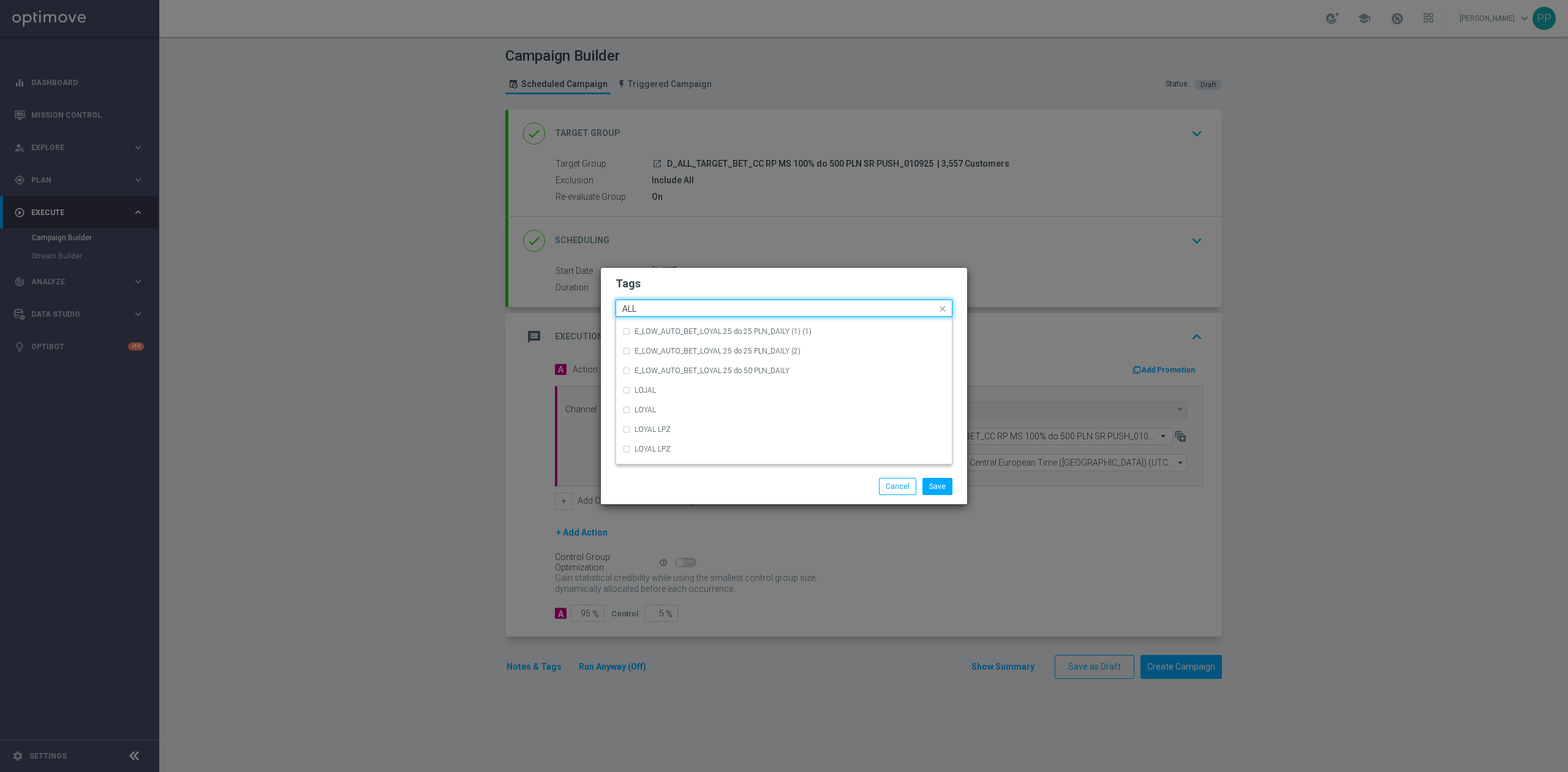
scroll to position [0, 0]
click at [661, 319] on div "ALL" at bounding box center [783, 326] width 323 height 19
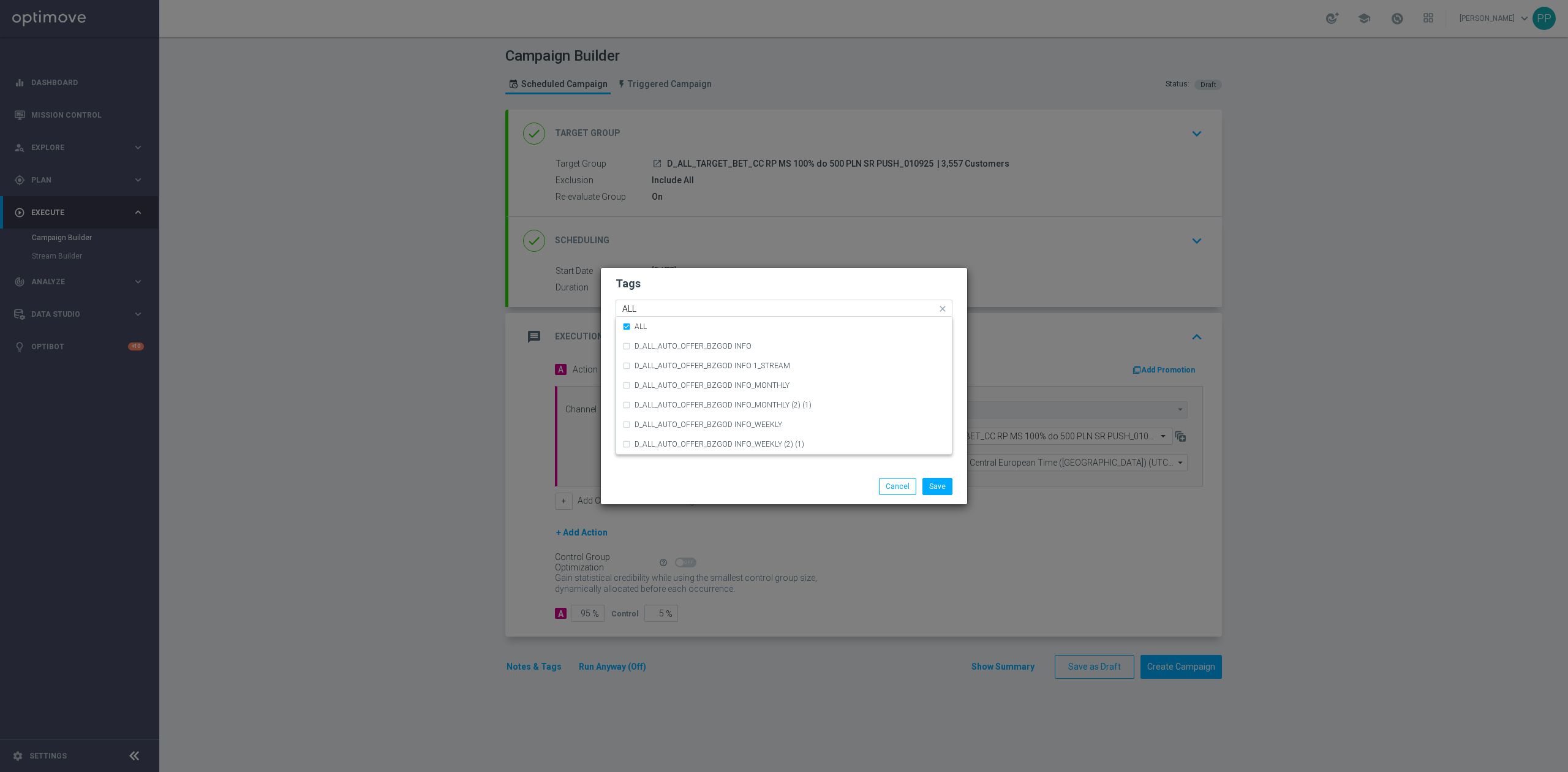
click at [657, 305] on input "ALL" at bounding box center [779, 309] width 314 height 11
type input "A"
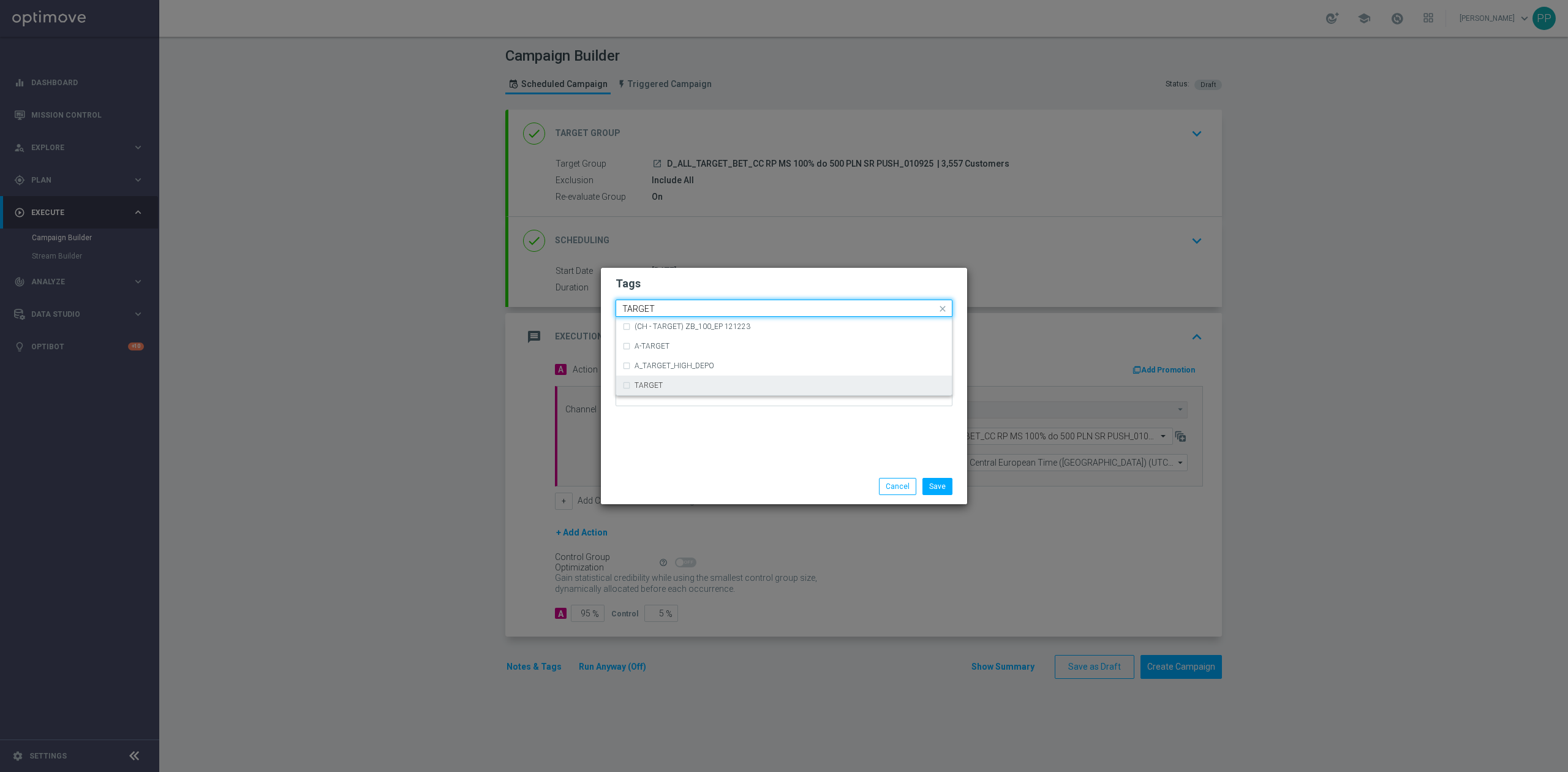
click at [664, 376] on div "TARGET" at bounding box center [783, 385] width 323 height 19
click at [661, 312] on input "TARGET" at bounding box center [779, 309] width 314 height 11
type input "T"
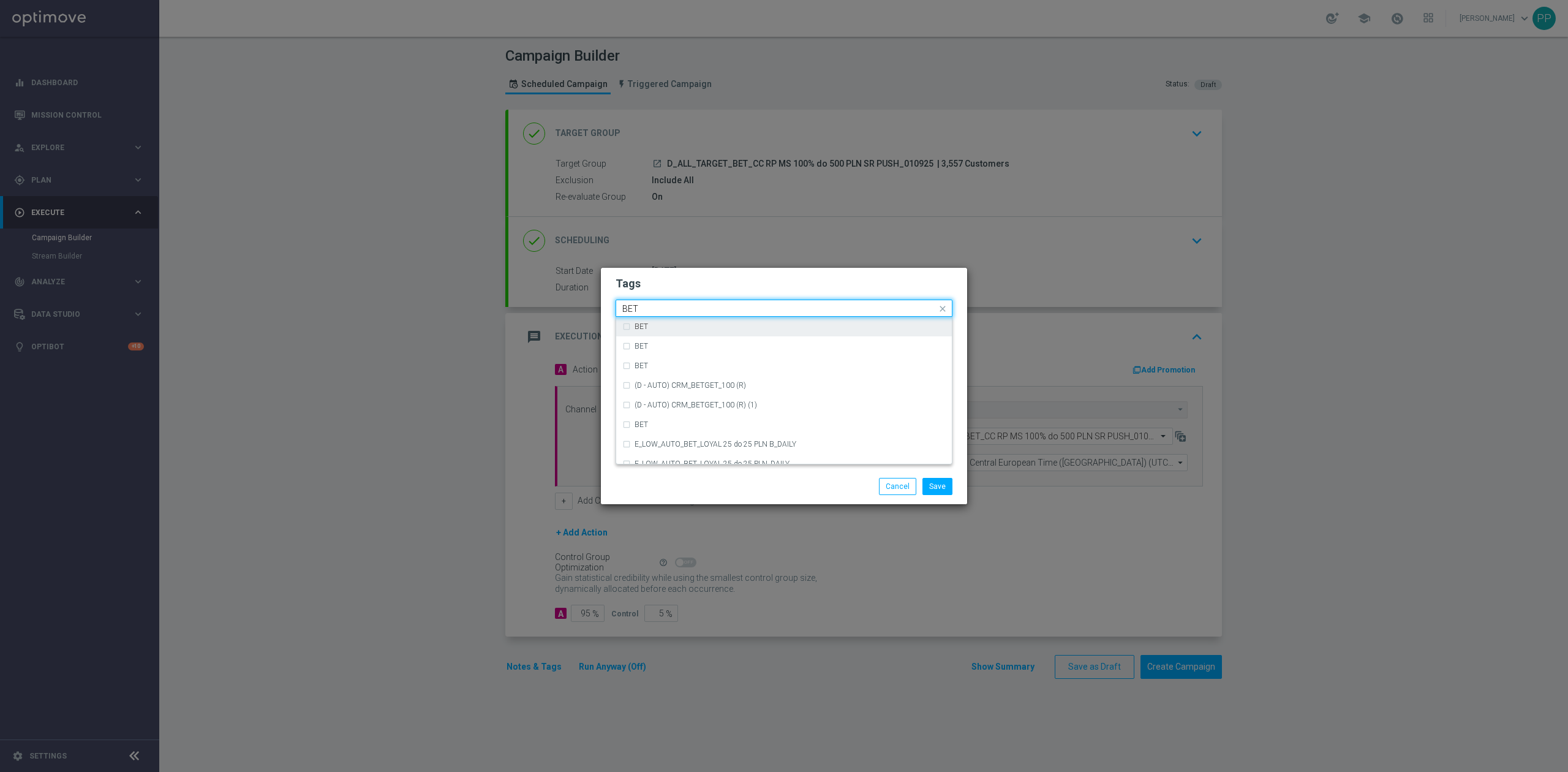
click at [809, 331] on div "BET" at bounding box center [783, 326] width 323 height 19
click at [792, 315] on div "BET" at bounding box center [778, 309] width 316 height 12
type input "B"
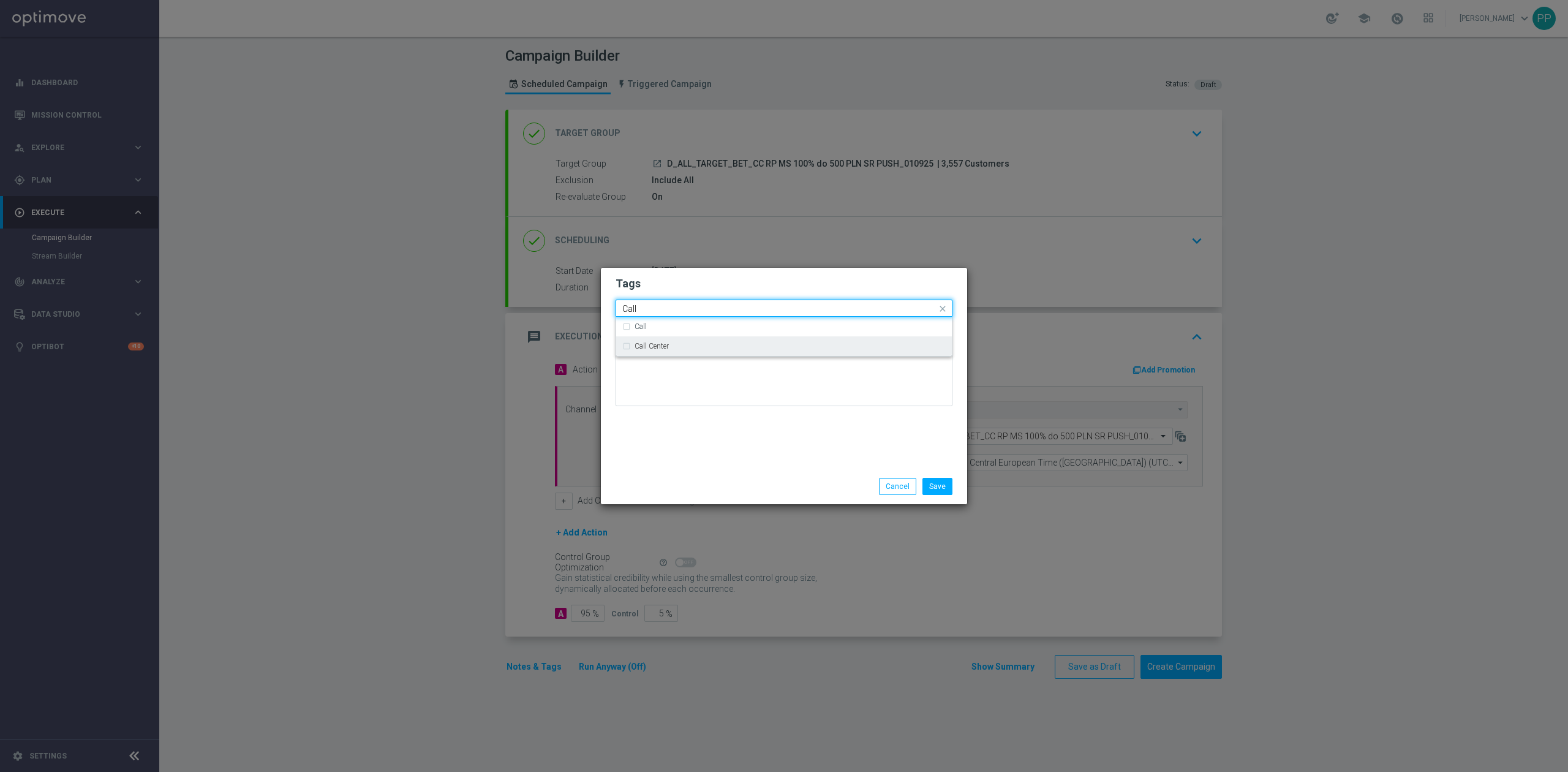
click at [725, 348] on div "Call Center" at bounding box center [790, 346] width 311 height 7
type input "Call"
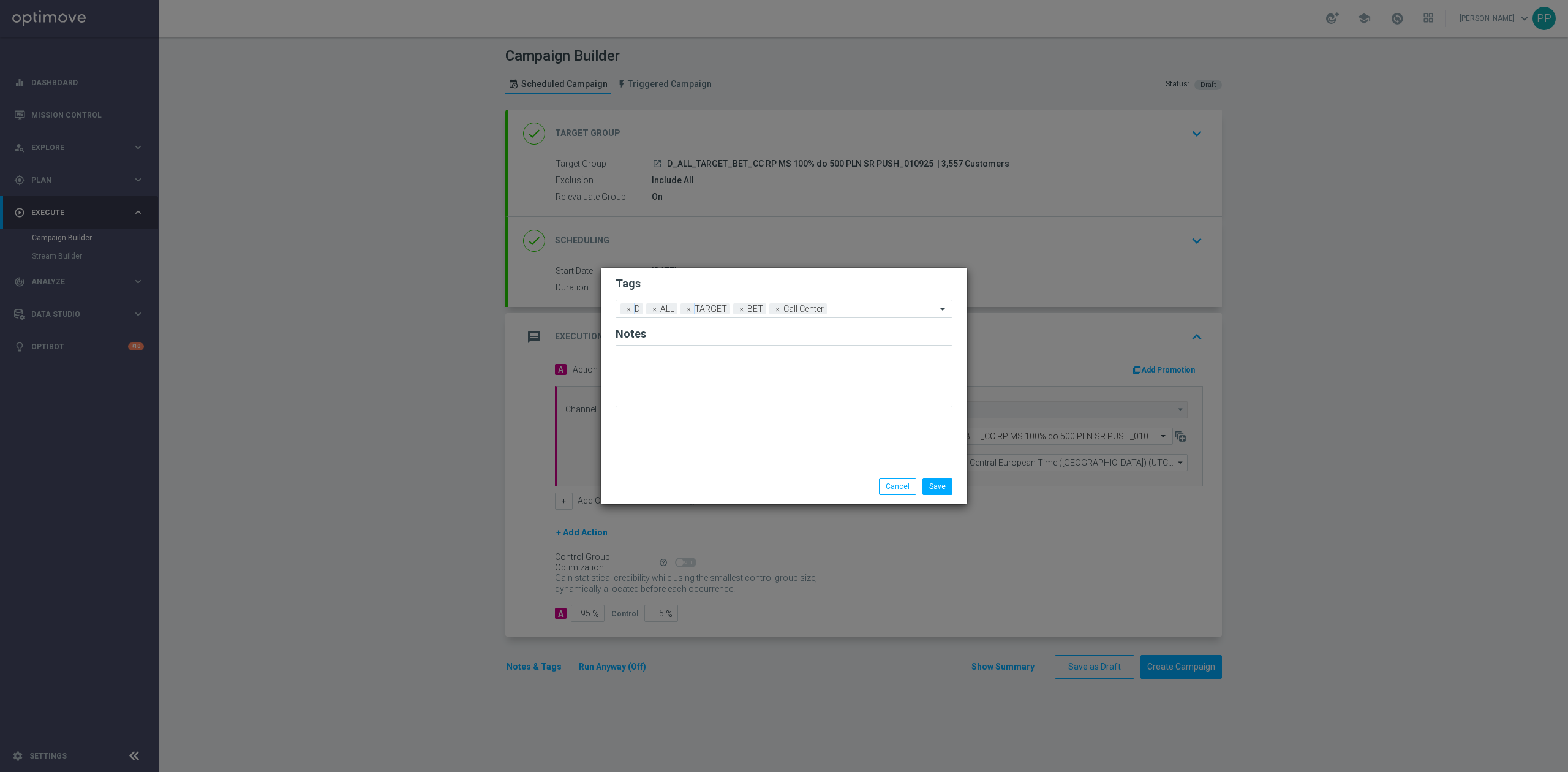
click at [735, 439] on div "Tags Add a new tag × D × ALL × TARGET × BET × Call Center Notes" at bounding box center [784, 368] width 367 height 201
click at [929, 485] on button "Save" at bounding box center [938, 486] width 30 height 17
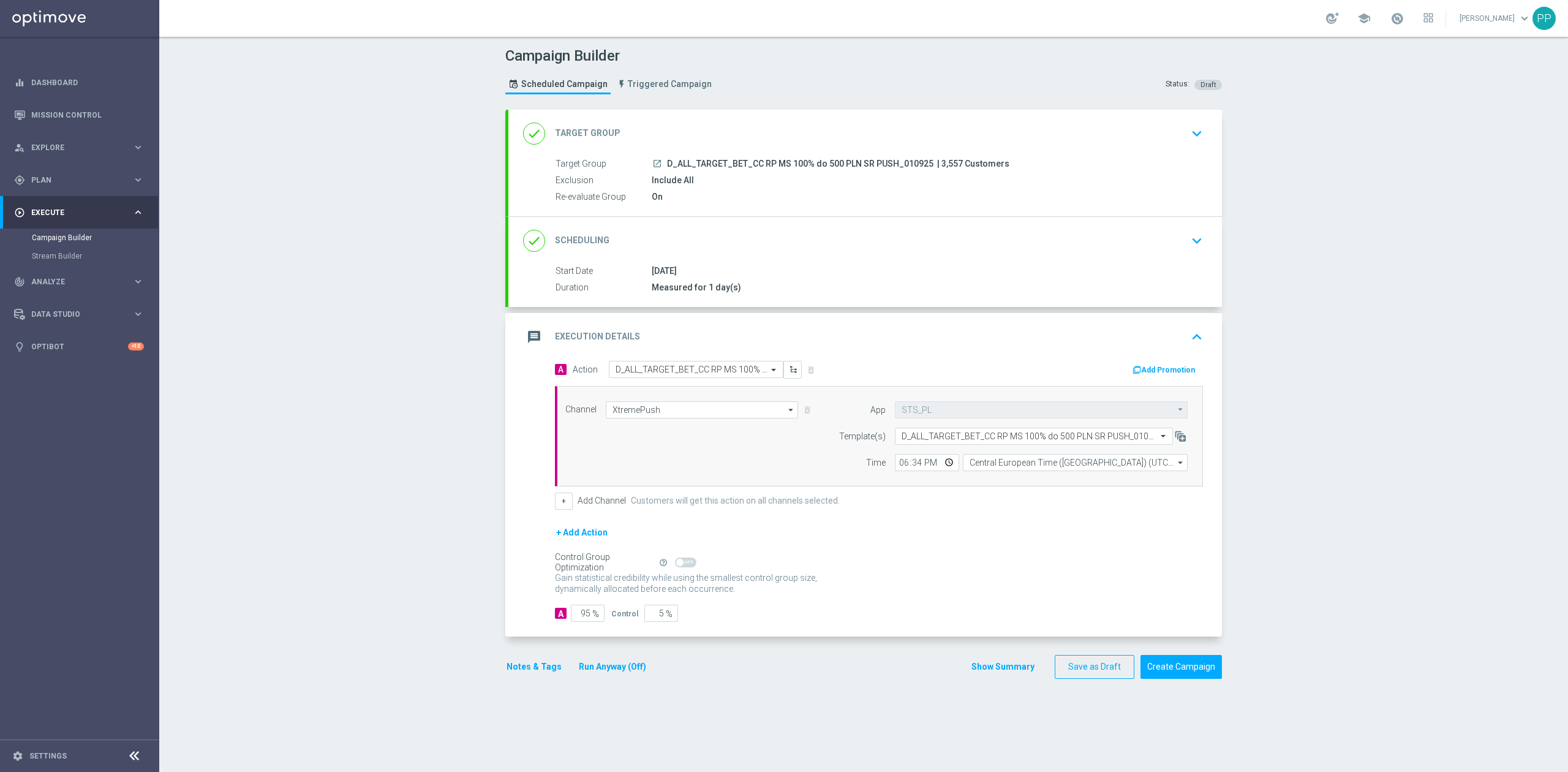
click at [258, 410] on div "Campaign Builder Scheduled Campaign Triggered Campaign Status: Draft done Targe…" at bounding box center [864, 404] width 1409 height 735
click at [529, 665] on button "Notes & Tags" at bounding box center [534, 667] width 57 height 15
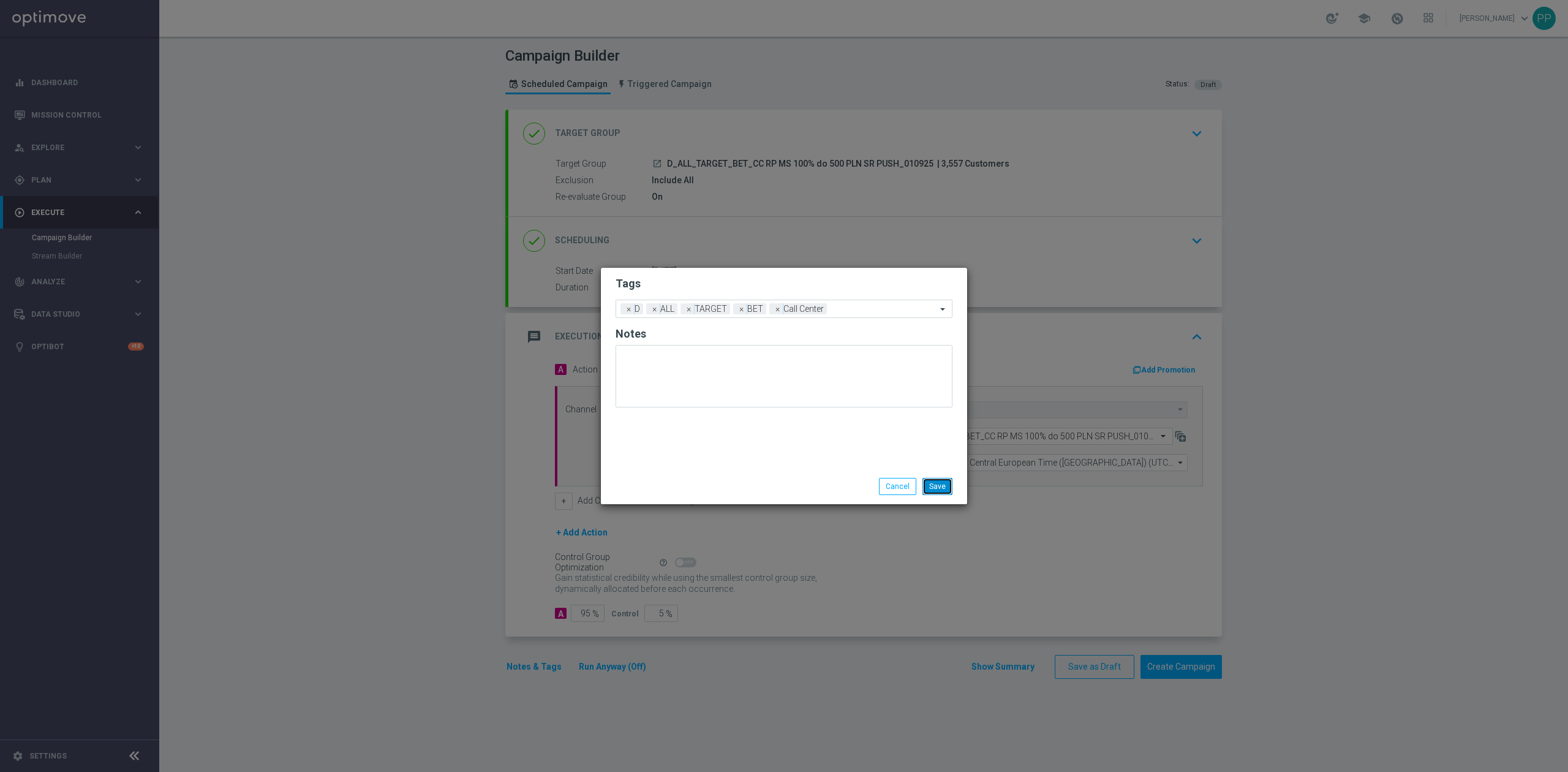
click at [938, 488] on button "Save" at bounding box center [938, 486] width 30 height 17
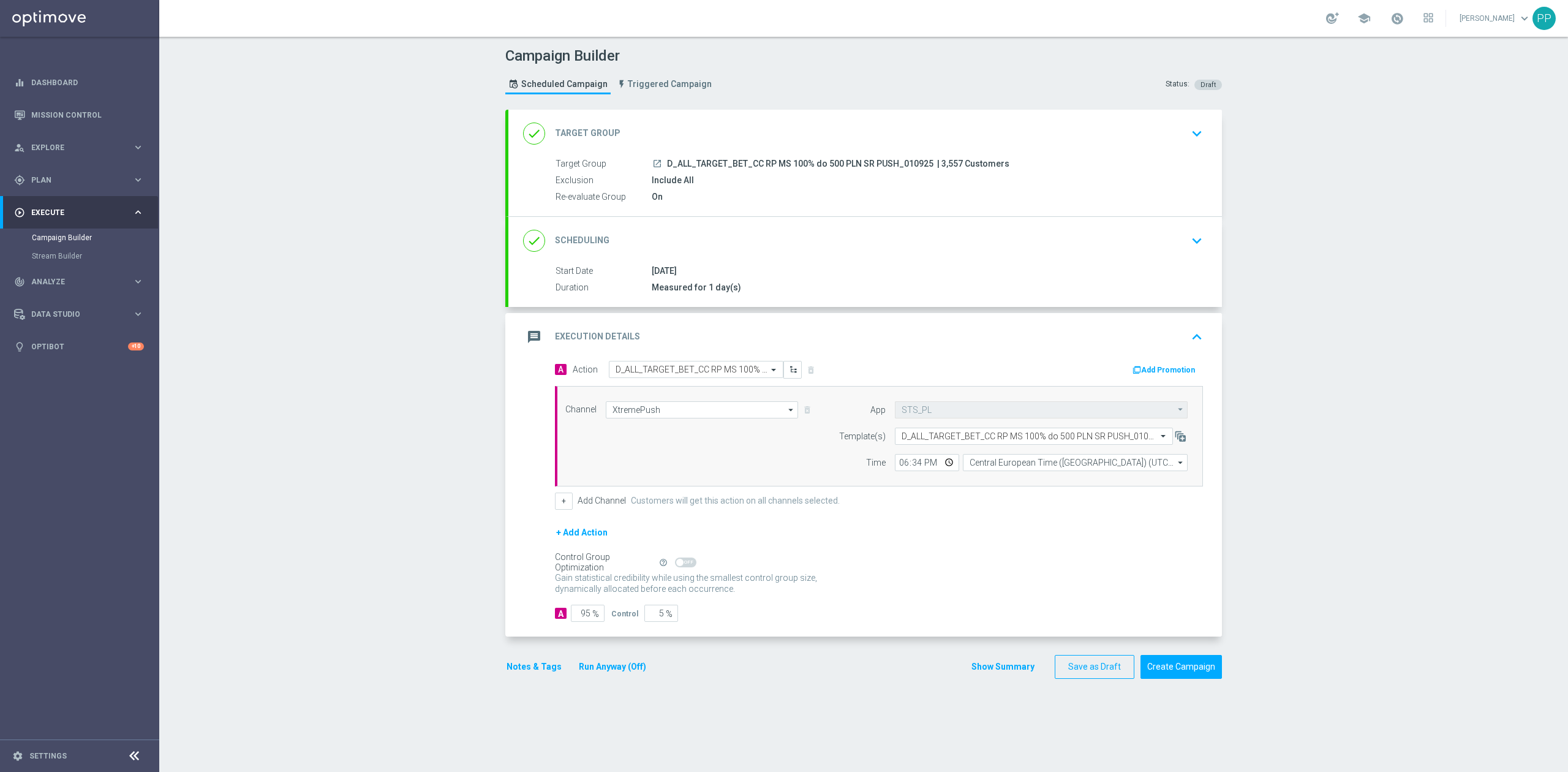
click at [902, 344] on div "message Execution Details keyboard_arrow_up" at bounding box center [865, 336] width 684 height 23
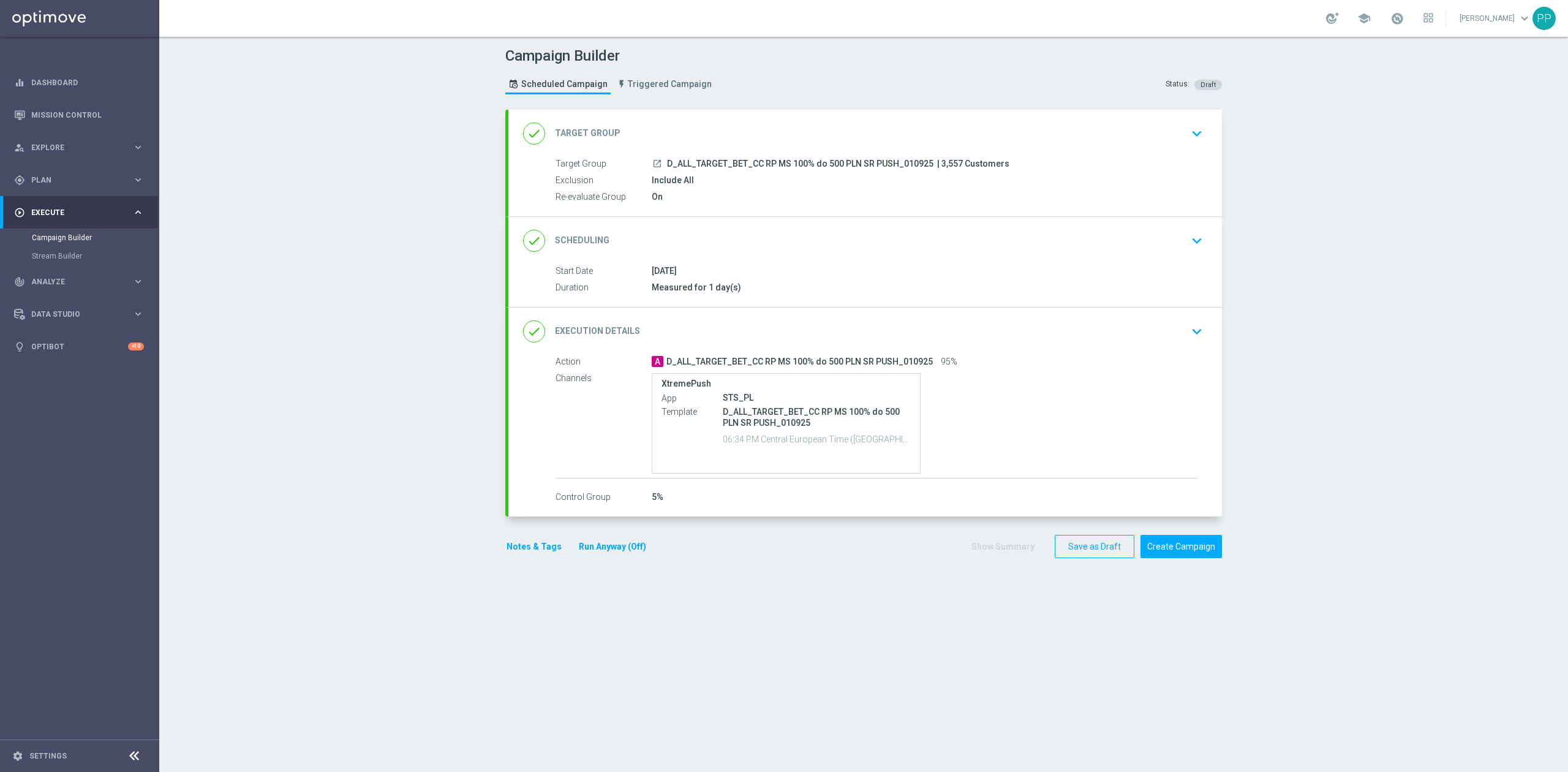
click at [816, 245] on div "done Scheduling keyboard_arrow_down" at bounding box center [865, 240] width 684 height 23
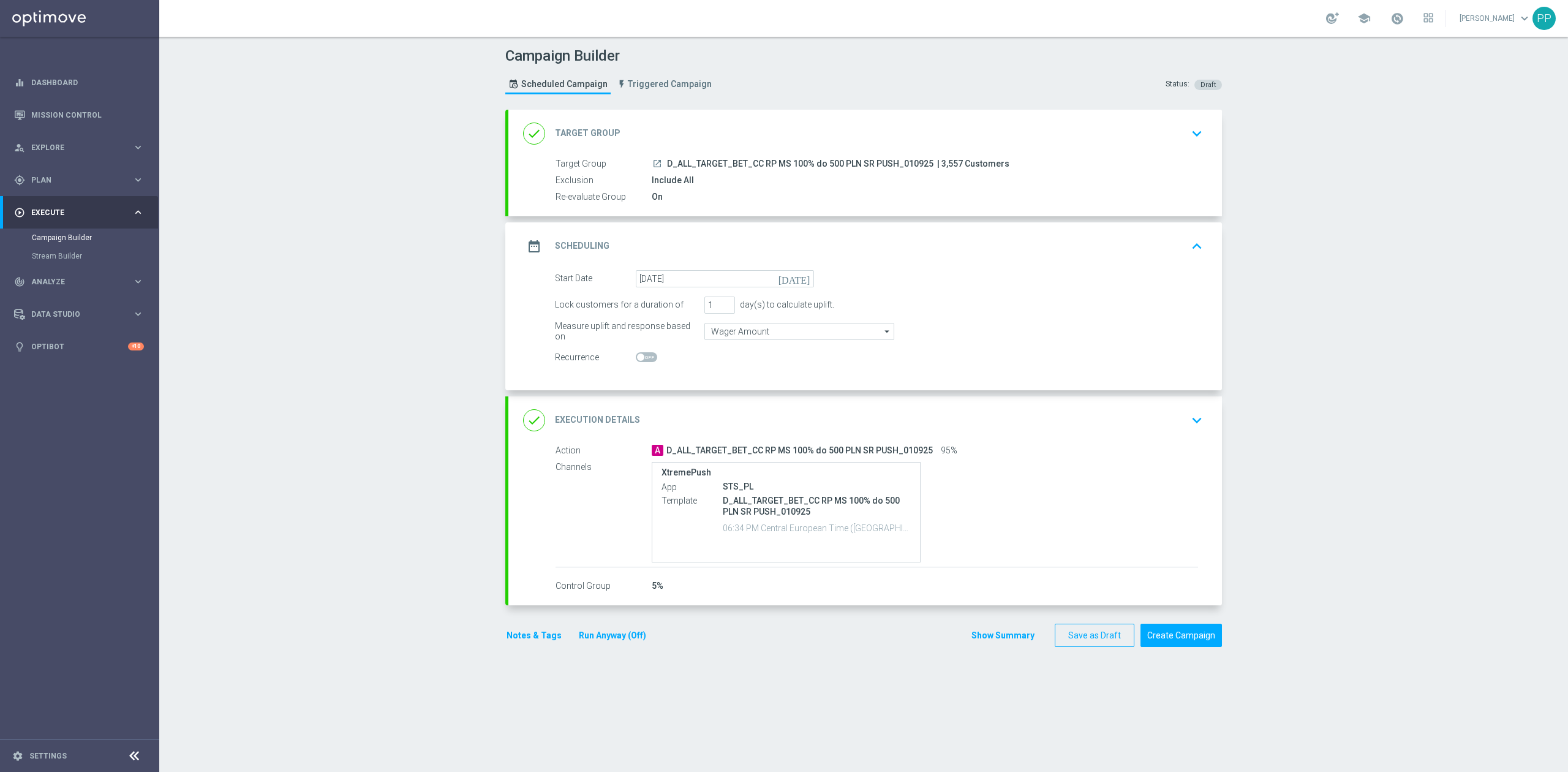
click at [802, 241] on div "date_range Scheduling keyboard_arrow_up" at bounding box center [865, 246] width 684 height 23
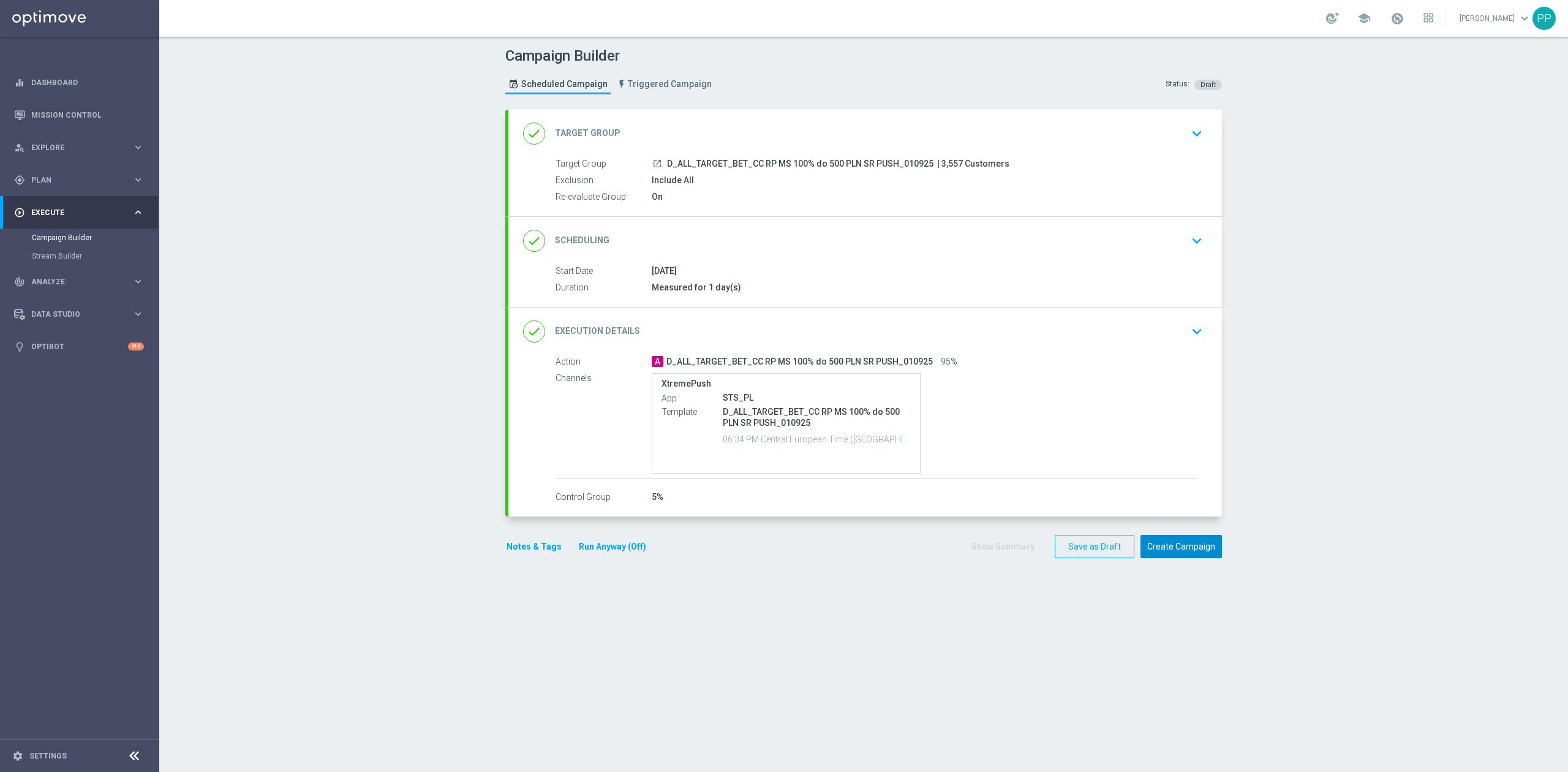
click at [1171, 547] on button "Create Campaign" at bounding box center [1181, 546] width 82 height 24
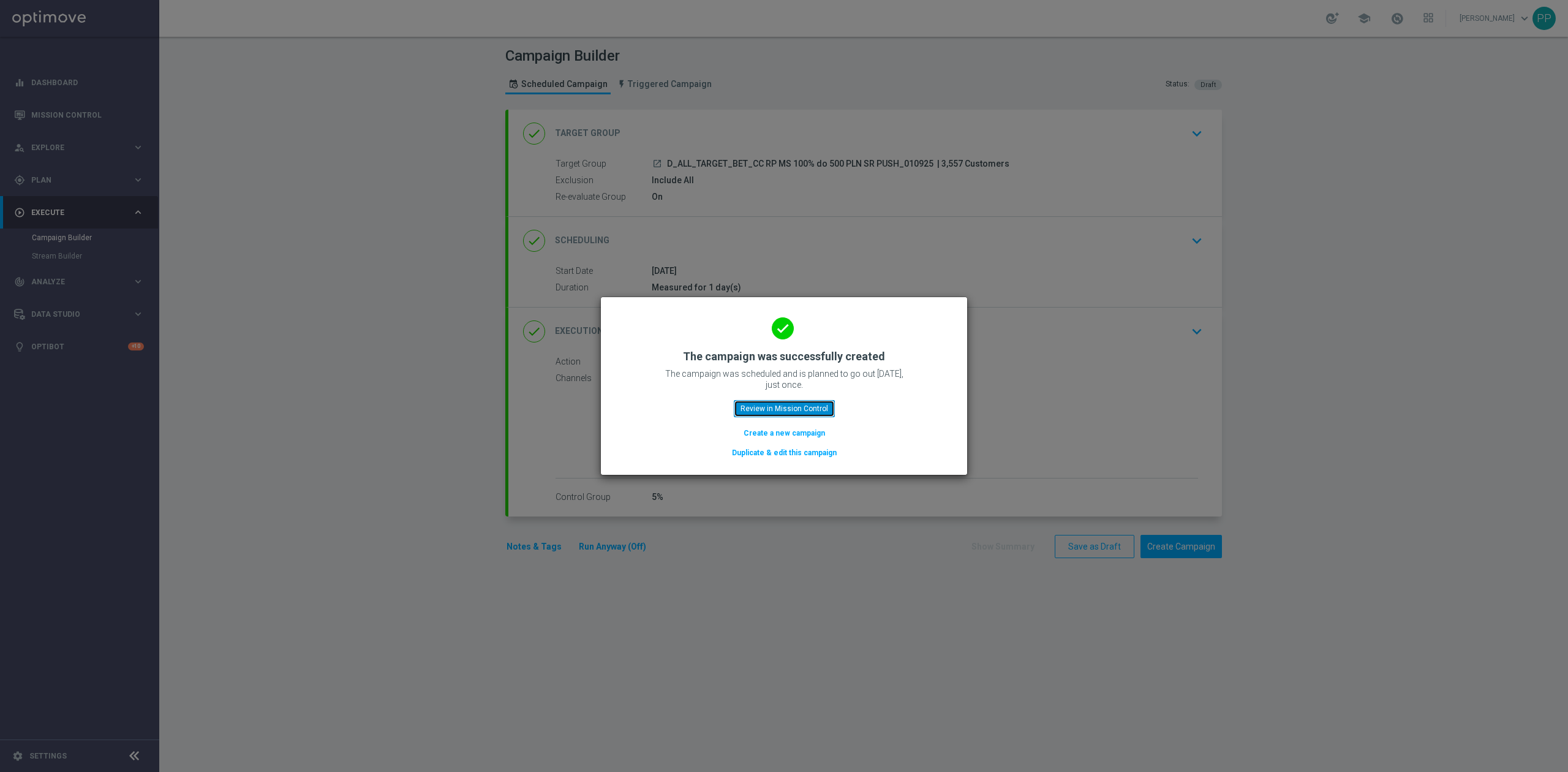
click at [818, 408] on button "Review in Mission Control" at bounding box center [784, 409] width 101 height 17
